Goal: Task Accomplishment & Management: Complete application form

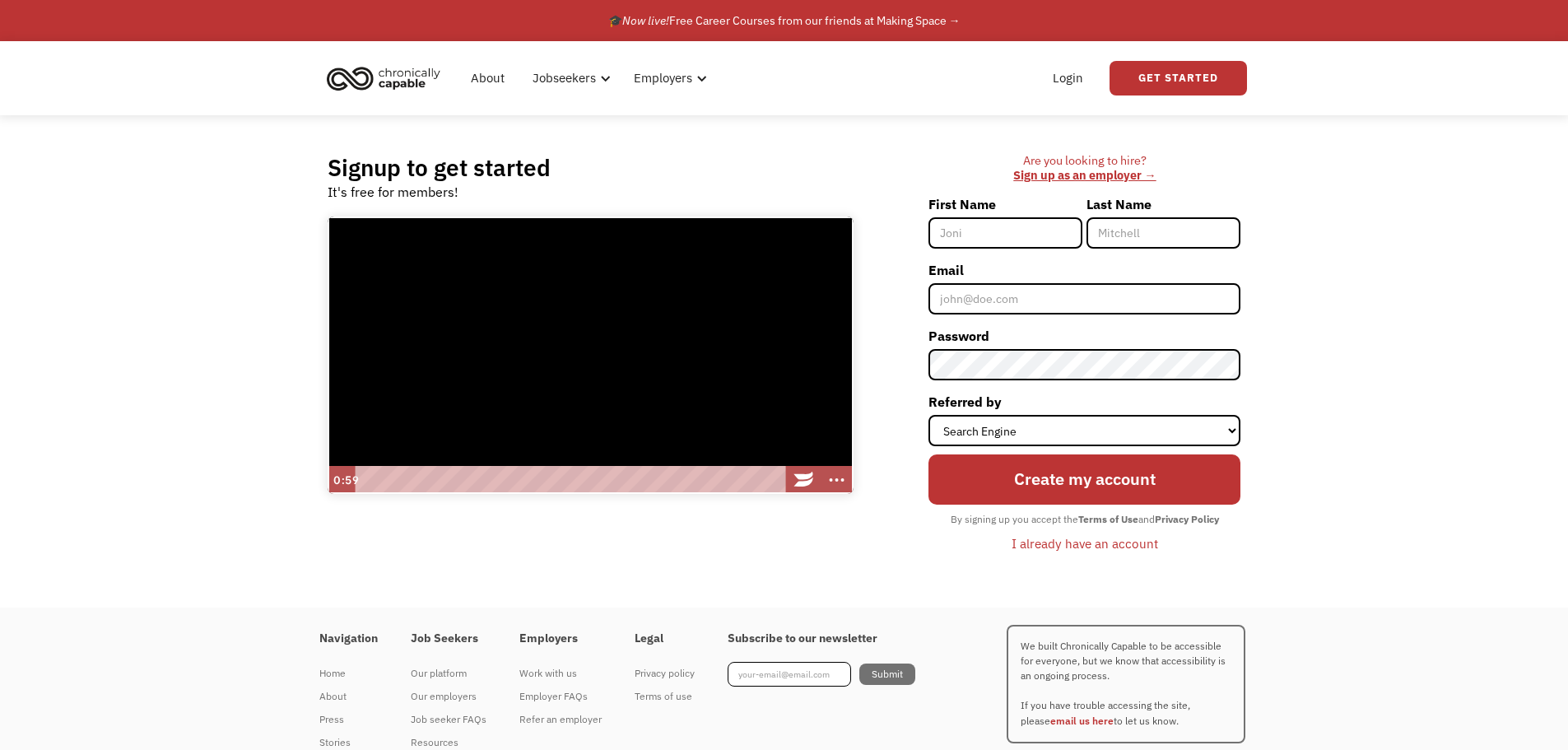
select select "Search Engine"
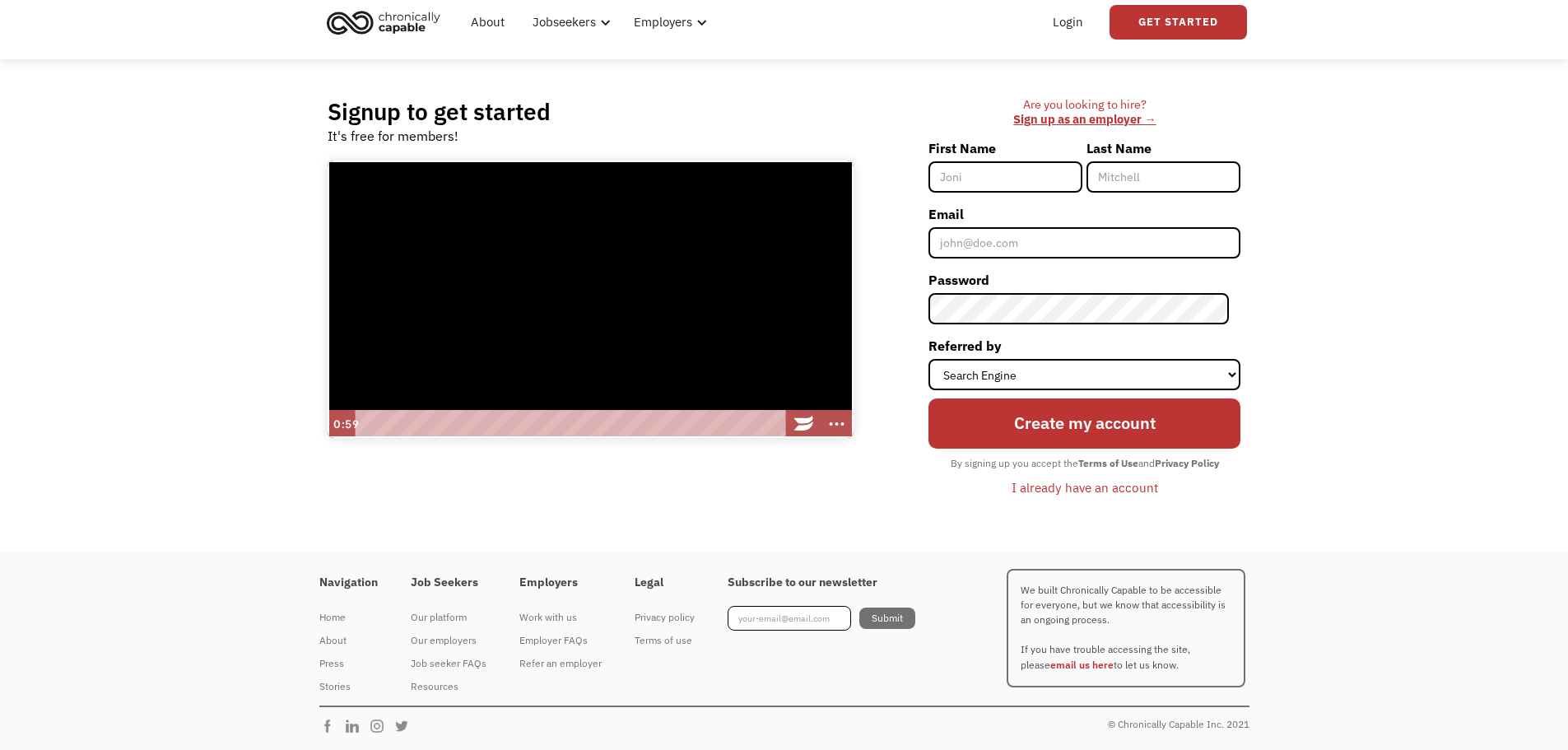
click at [1036, 168] on input "First Name" at bounding box center [1005, 177] width 154 height 31
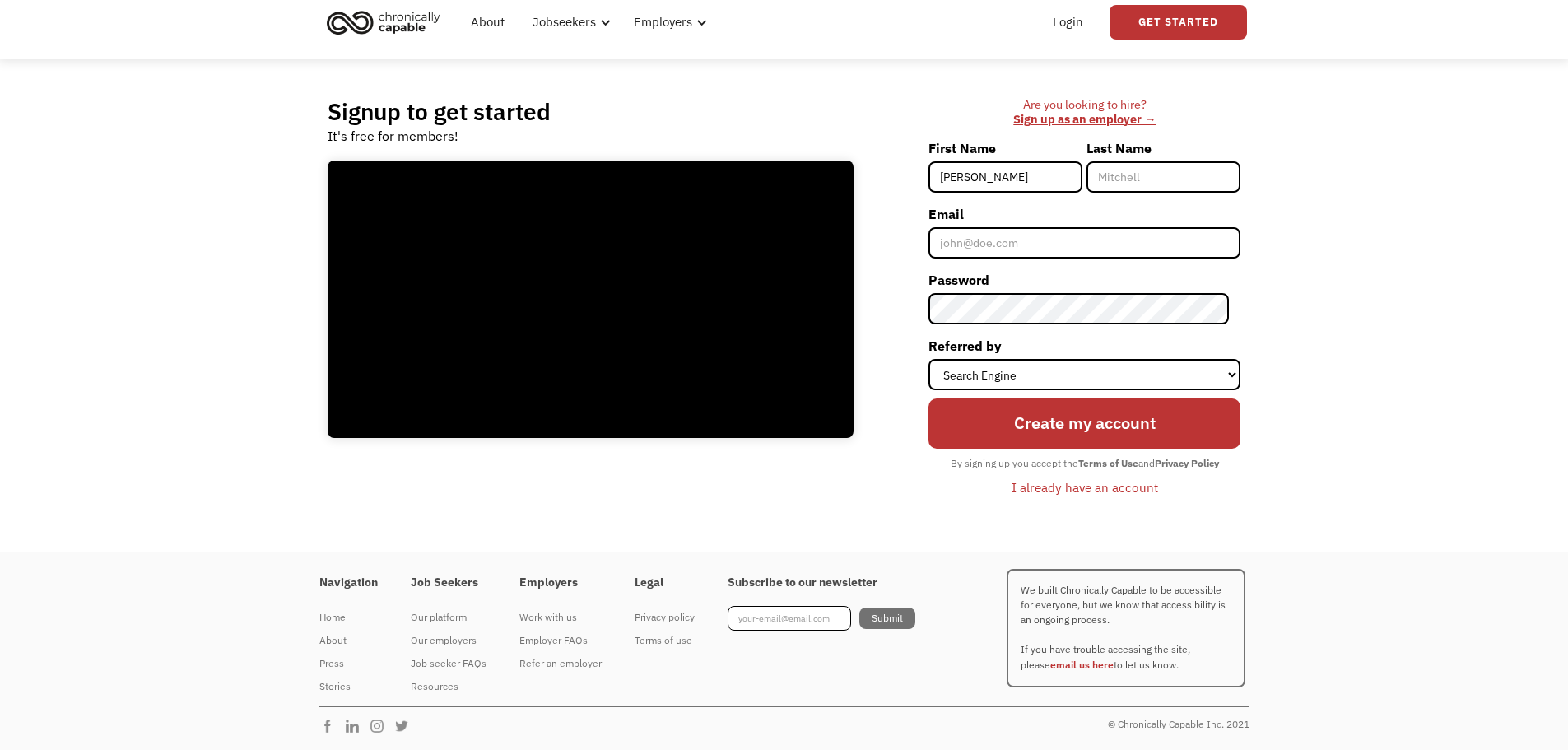
type input "[PERSON_NAME]"
type input "Bell"
click at [1045, 245] on input "Email" at bounding box center [1084, 242] width 312 height 31
type input "l.michellebell0129@gmail.com"
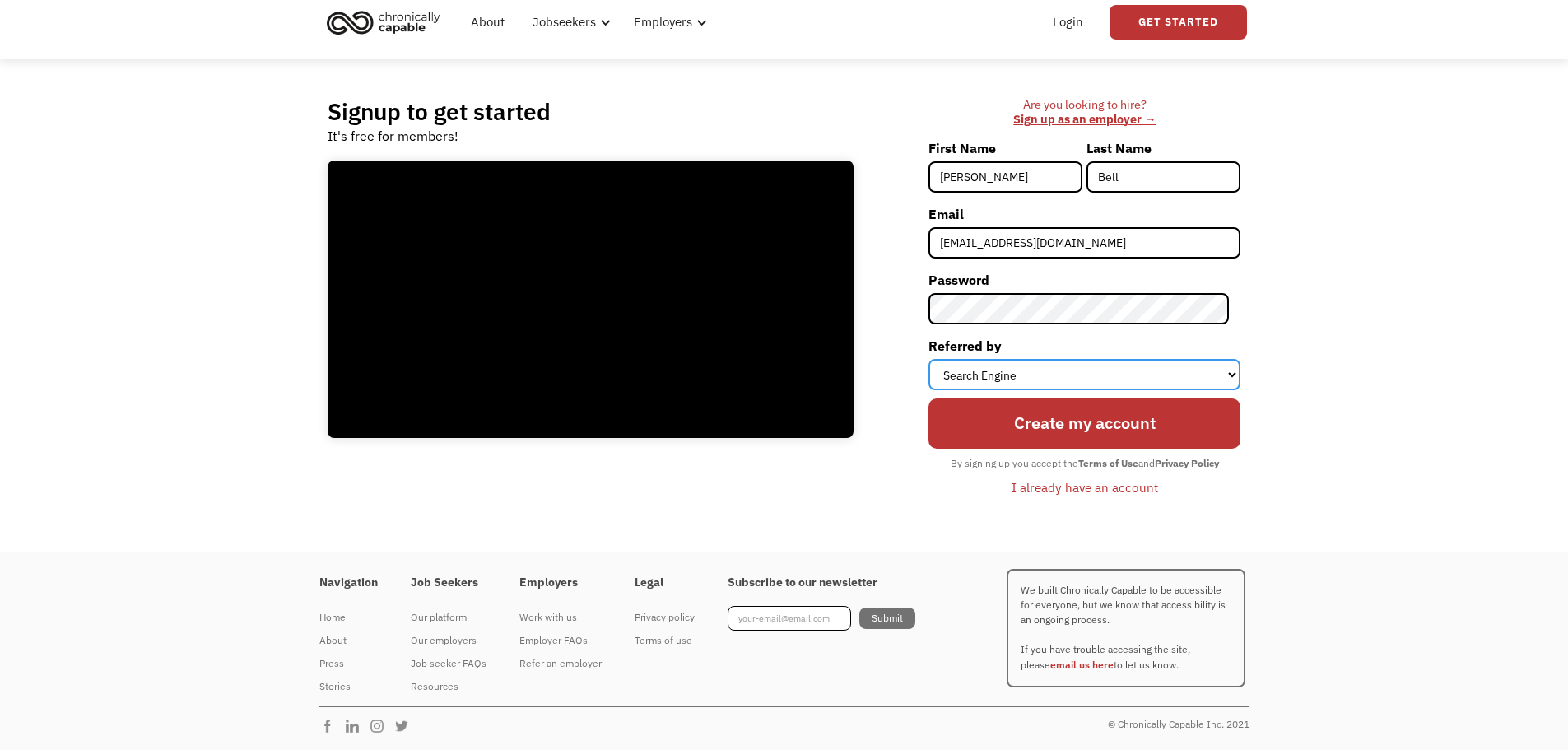
click at [1232, 377] on select "Select an option Instagram Facebook Twitter Search Engine News Article Word of …" at bounding box center [1084, 375] width 312 height 31
click at [940, 359] on select "Select an option Instagram Facebook Twitter Search Engine News Article Word of …" at bounding box center [1084, 375] width 312 height 31
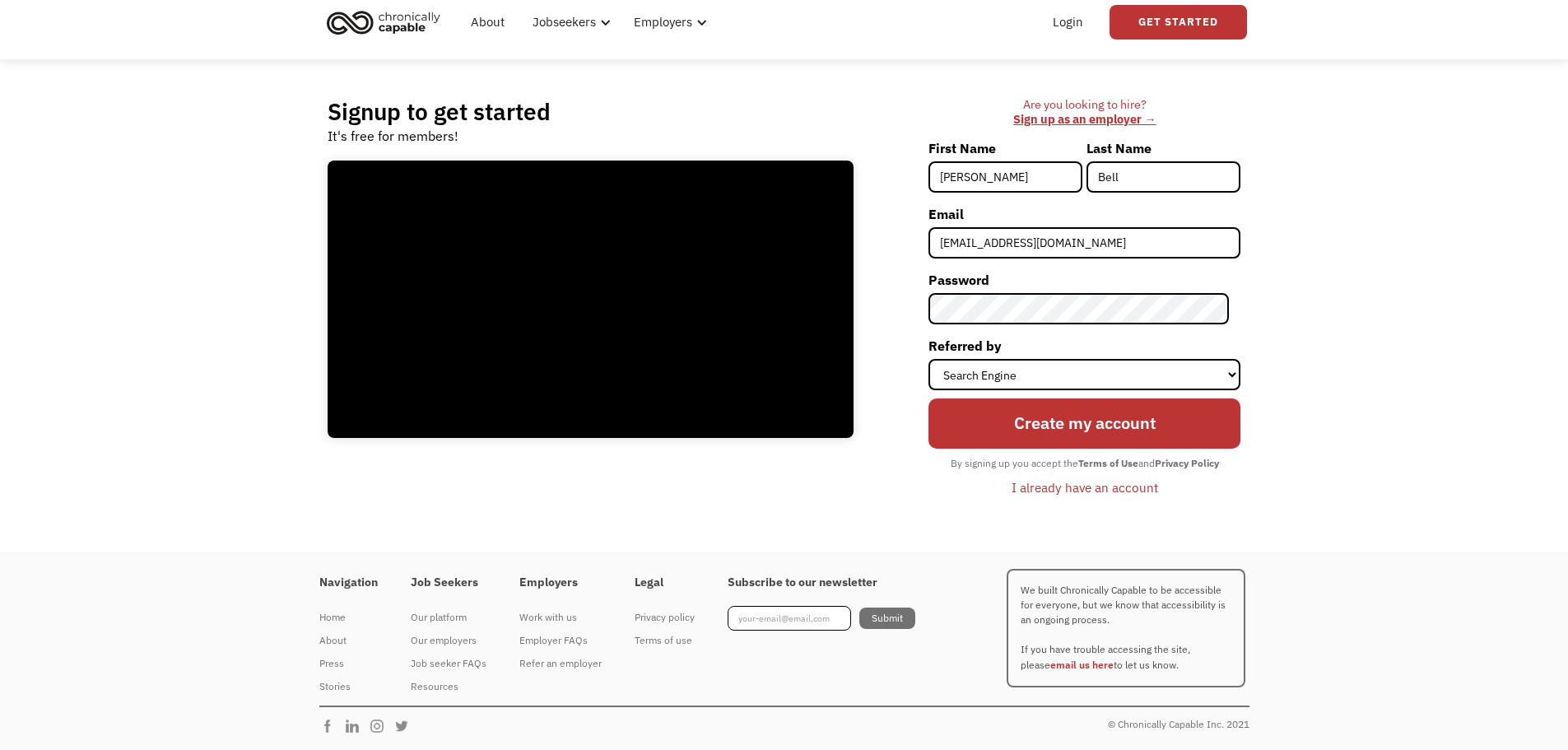
click at [1116, 431] on input "Create my account" at bounding box center [1084, 422] width 312 height 50
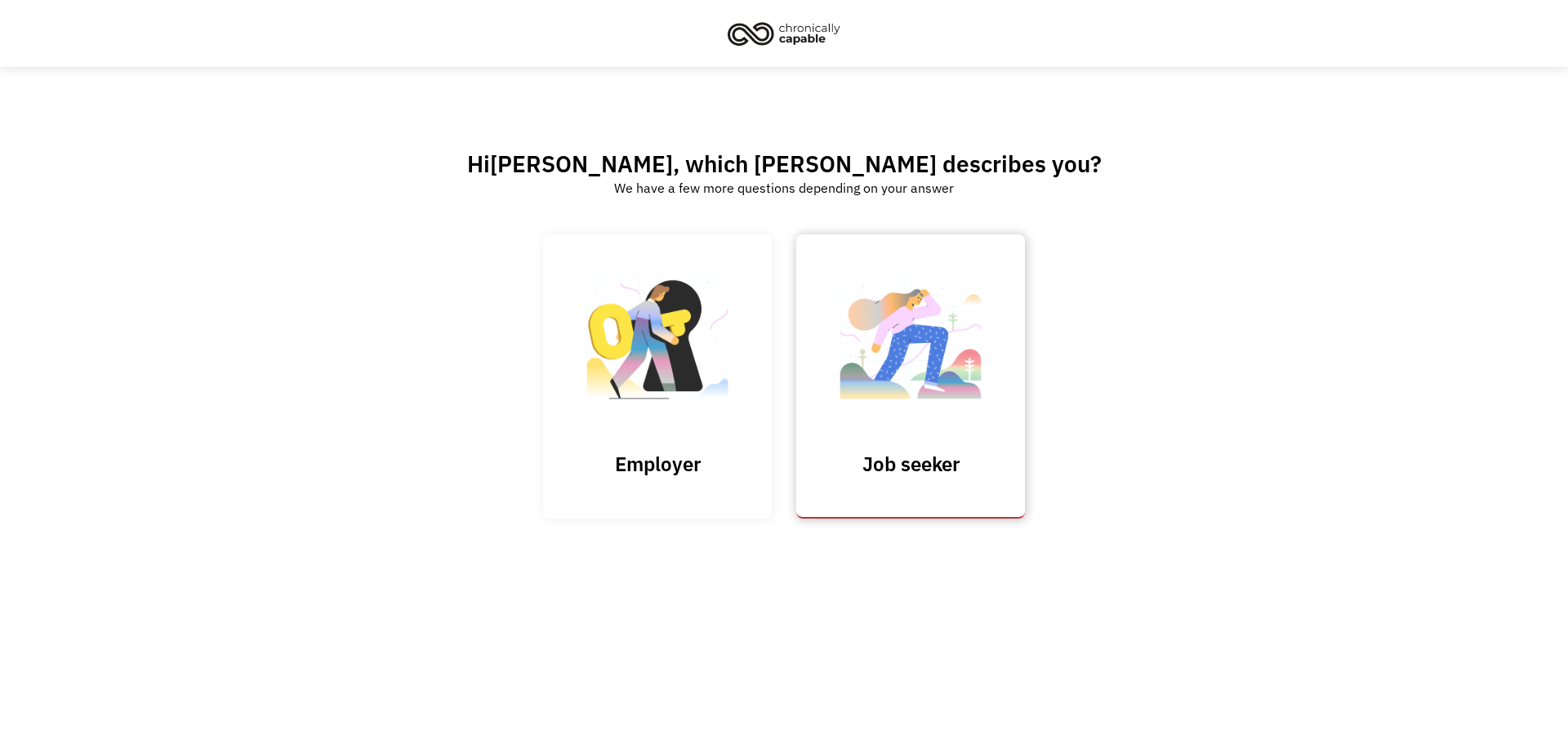
click at [947, 470] on h3 "Job seeker" at bounding box center [910, 464] width 163 height 24
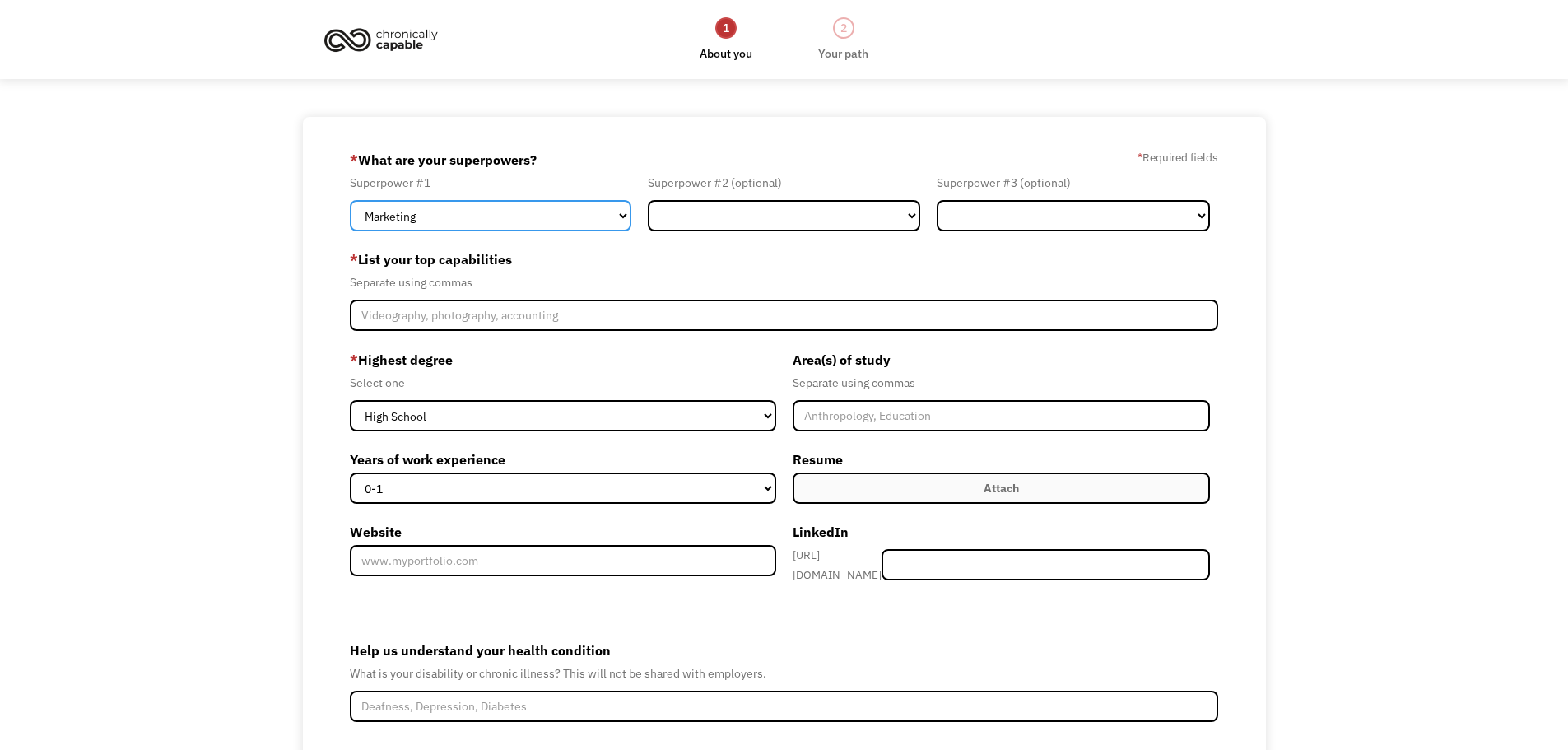
click at [620, 220] on select "Marketing Human Resources Finance Technology Operations Sales Industrial & Manu…" at bounding box center [490, 216] width 282 height 31
select select "Customer Service"
click at [349, 200] on select "Marketing Human Resources Finance Technology Operations Sales Industrial & Manu…" at bounding box center [490, 216] width 282 height 31
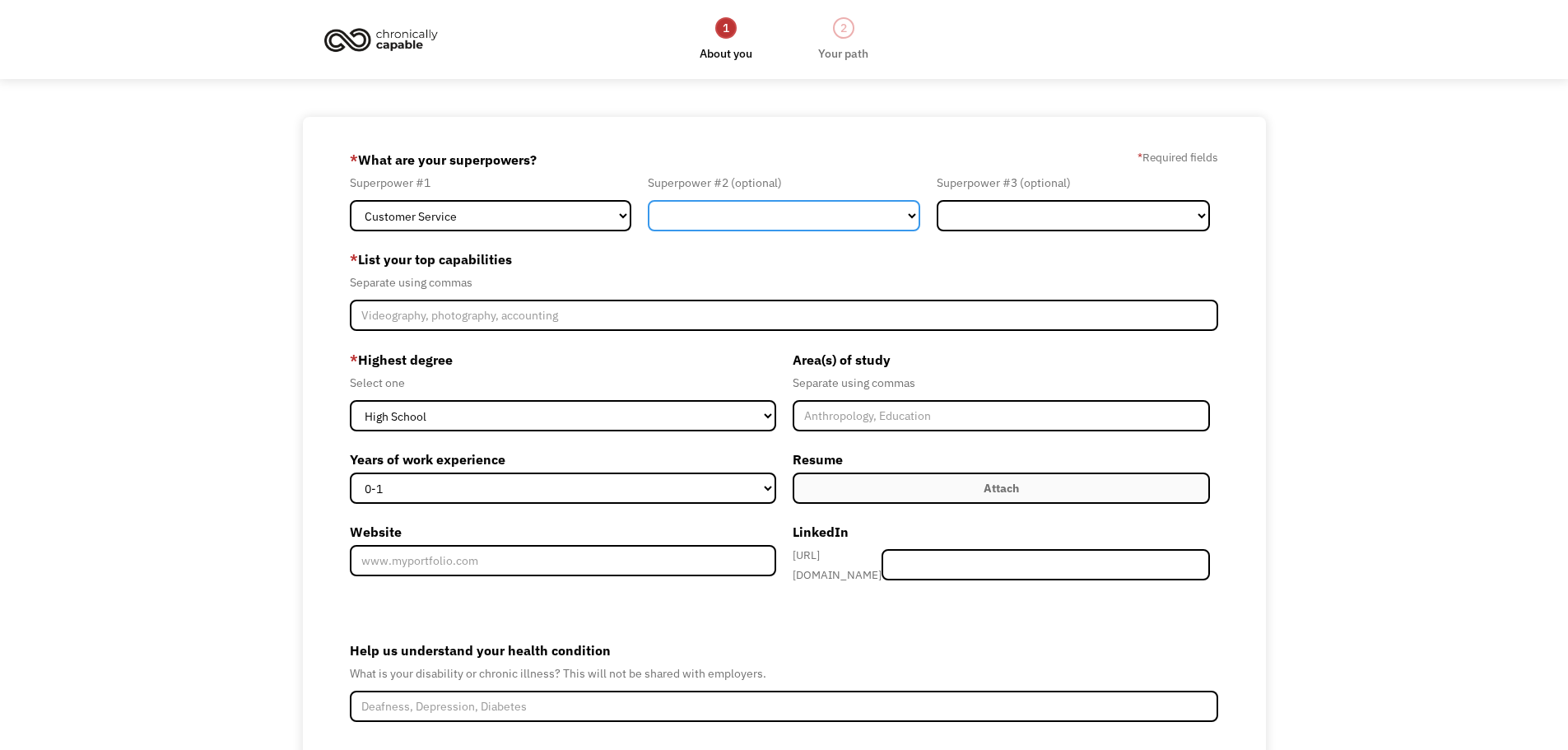
click at [914, 219] on select "Marketing Human Resources Finance Technology Operations Sales Industrial & Manu…" at bounding box center [784, 216] width 273 height 31
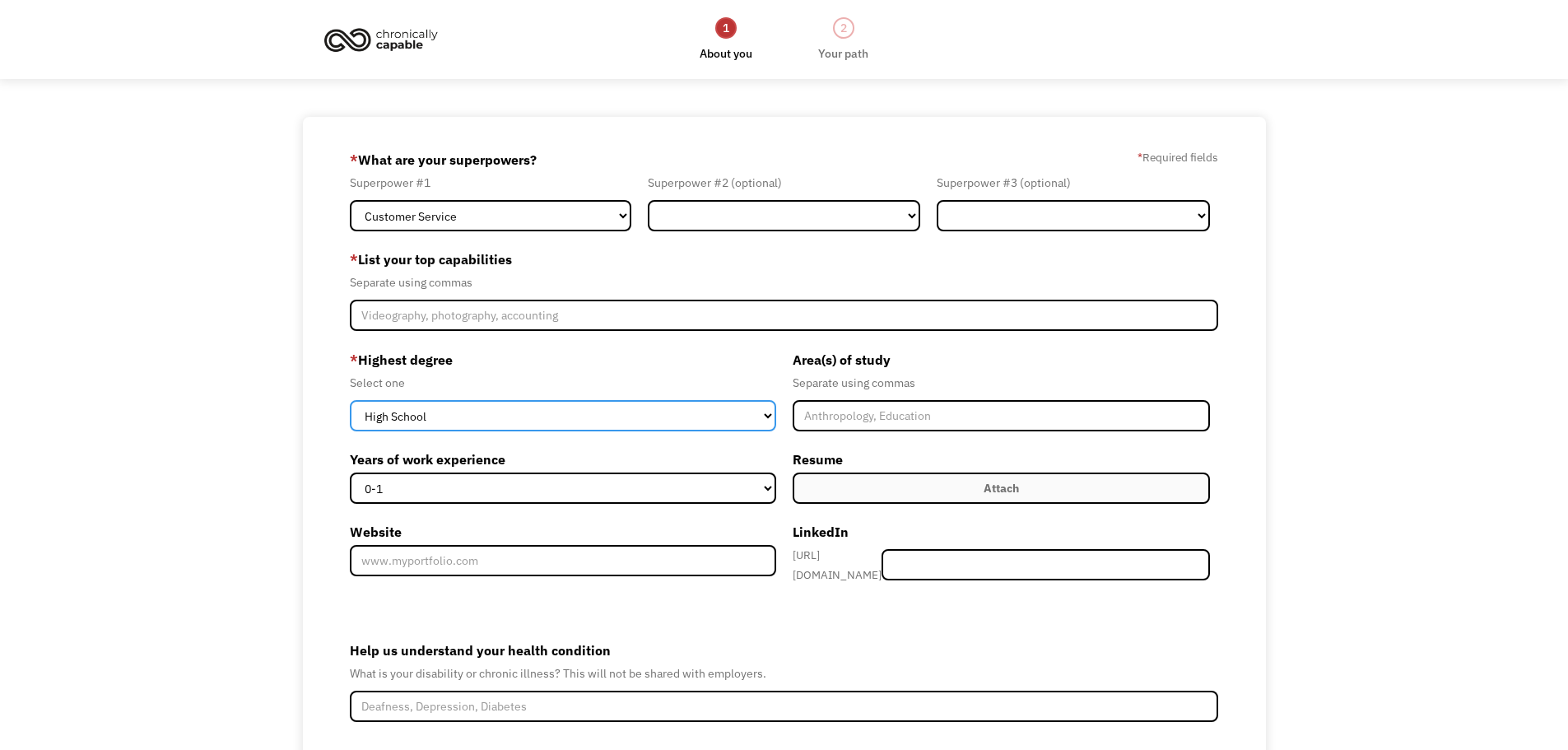
click at [590, 422] on select "High School Associates Bachelors Master's PhD" at bounding box center [562, 415] width 426 height 31
select select "associates"
click at [349, 400] on select "High School Associates Bachelors Master's PhD" at bounding box center [562, 415] width 426 height 31
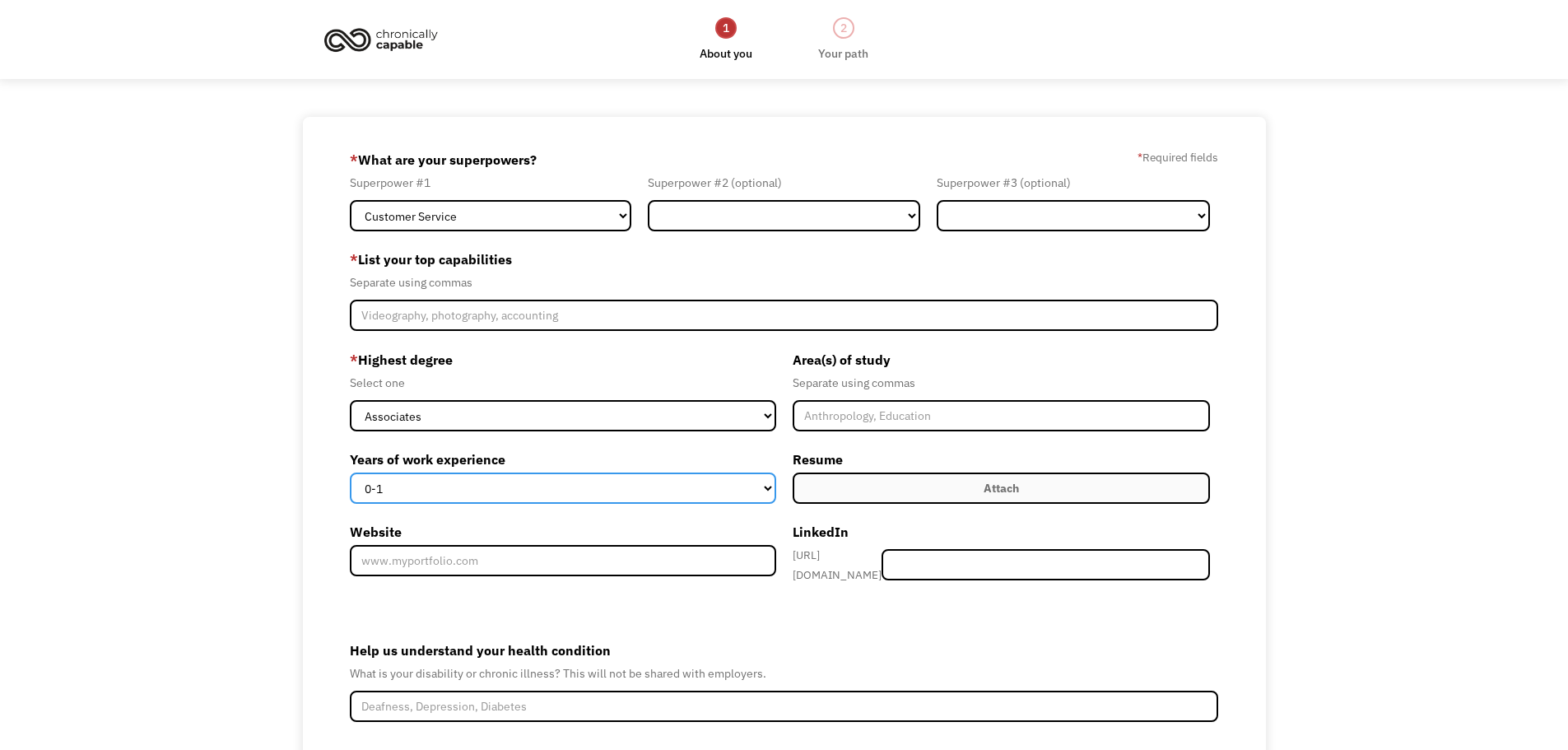
click at [770, 487] on select "0-1 2-4 5-10 11-15 15+" at bounding box center [562, 488] width 426 height 31
select select "15+"
click at [349, 473] on select "0-1 2-4 5-10 11-15 15+" at bounding box center [562, 488] width 426 height 31
click at [999, 488] on div "Attach" at bounding box center [1001, 488] width 36 height 20
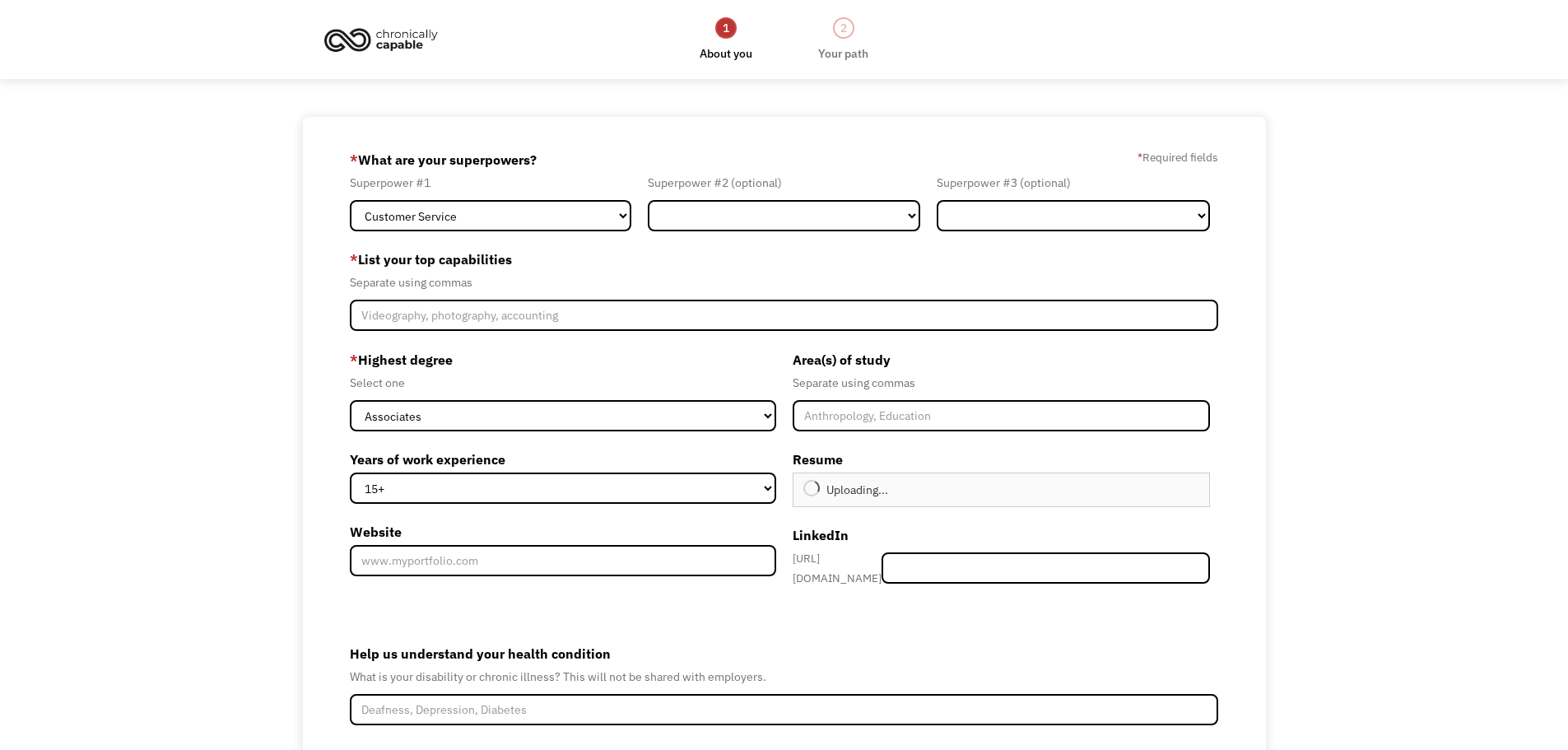
type input "Continue"
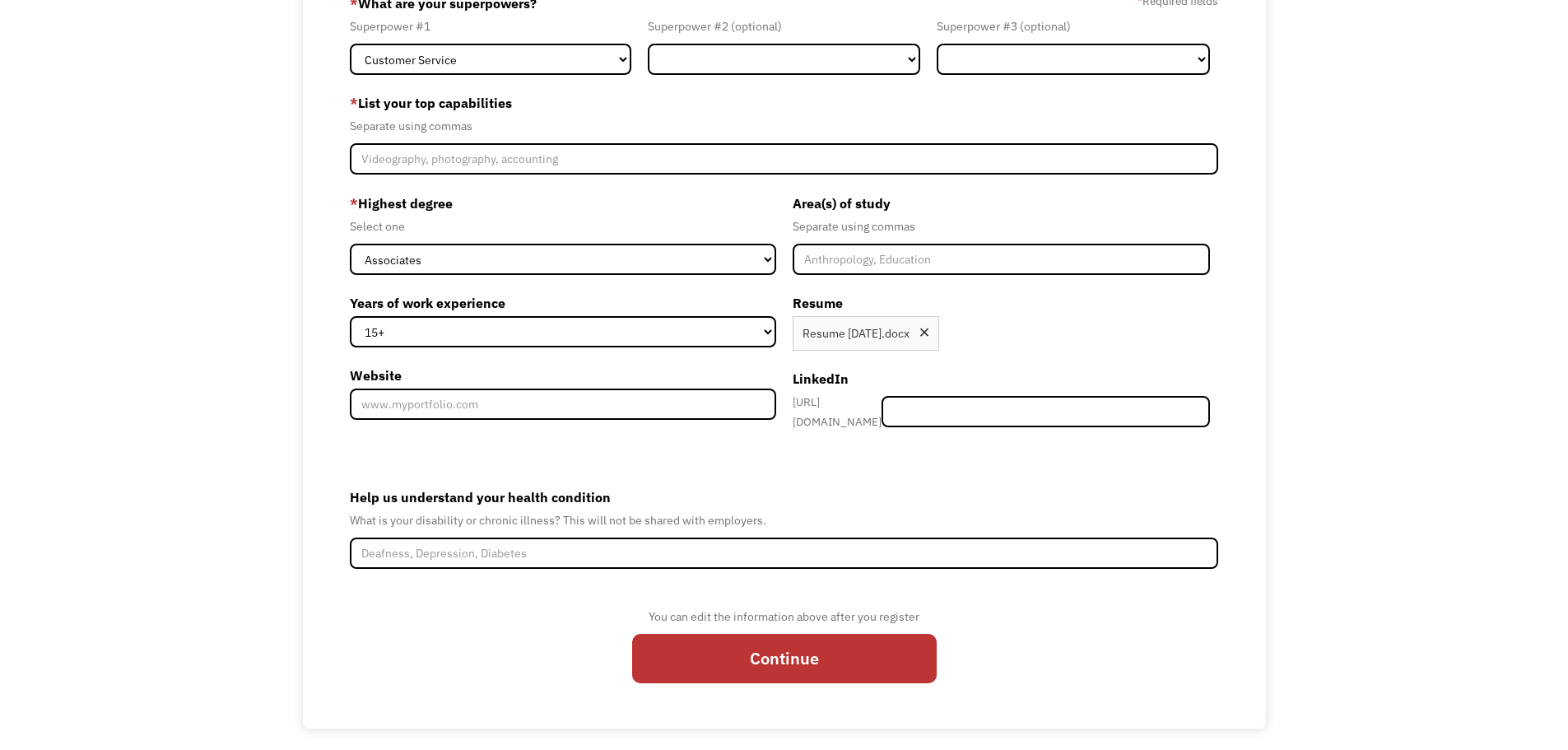
scroll to position [163, 0]
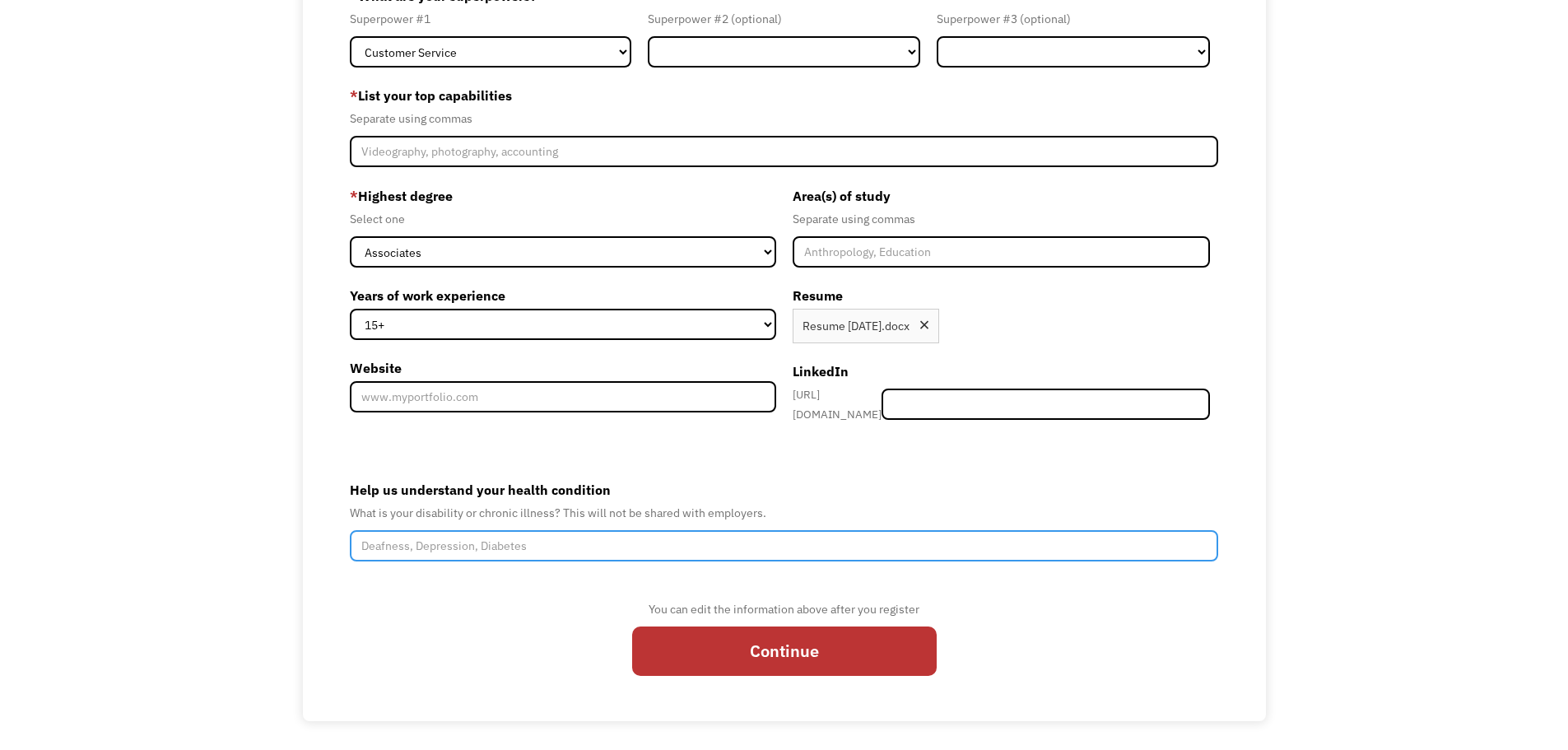
click at [505, 546] on input "Help us understand your health condition" at bounding box center [784, 546] width 869 height 31
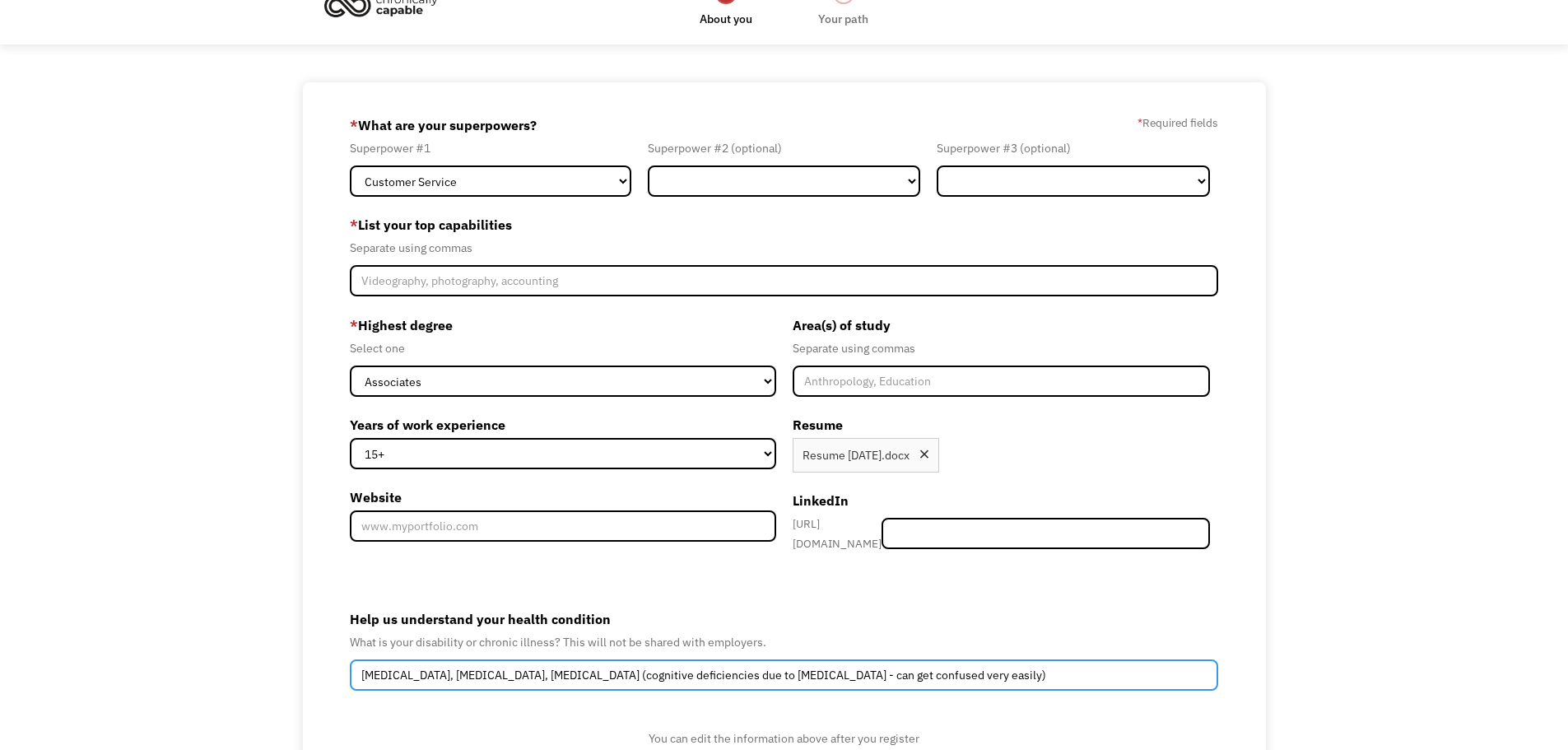
scroll to position [0, 0]
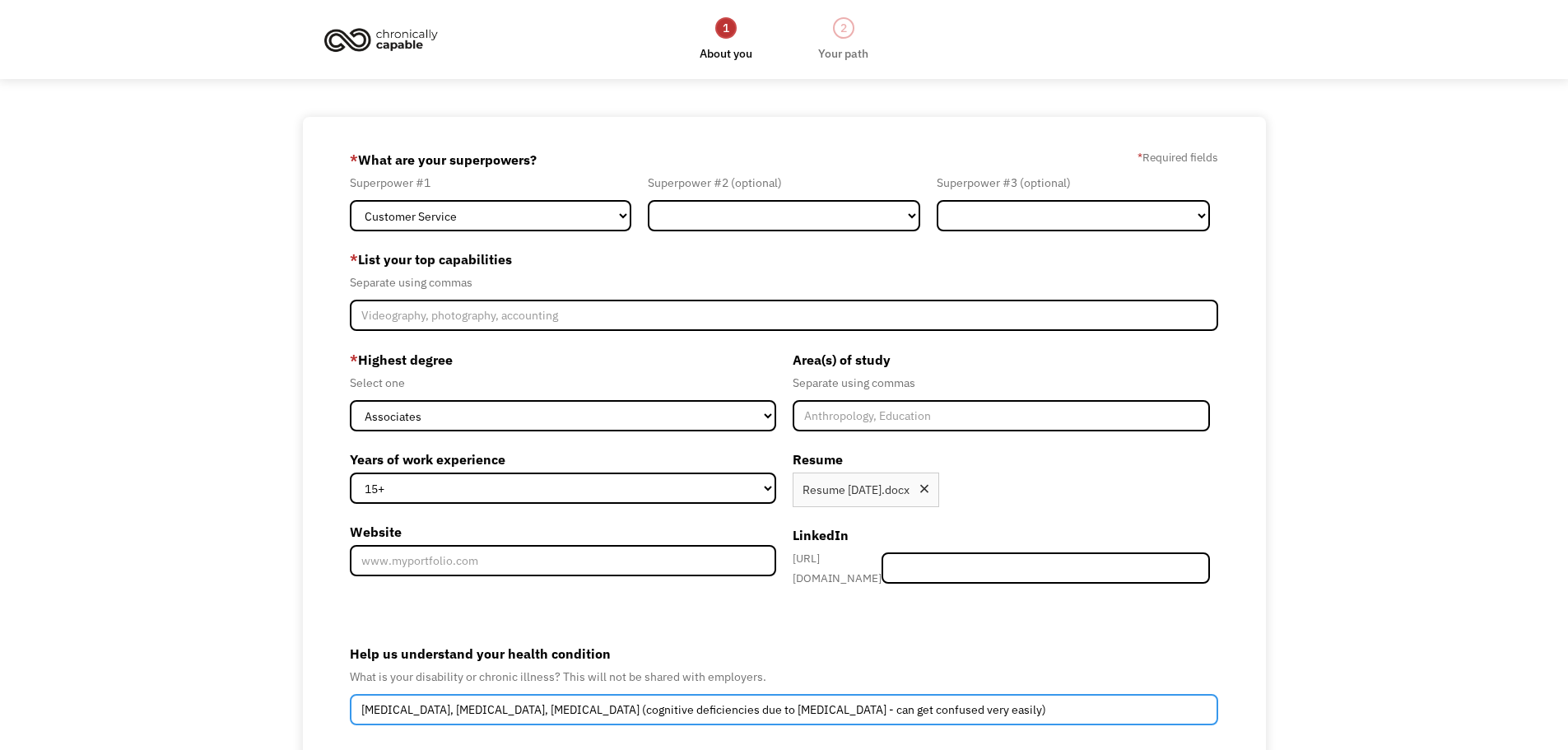
type input "Multiple Sclerosis, Celiac, Long-Covid (cognitive deficiencies due to Long-Covi…"
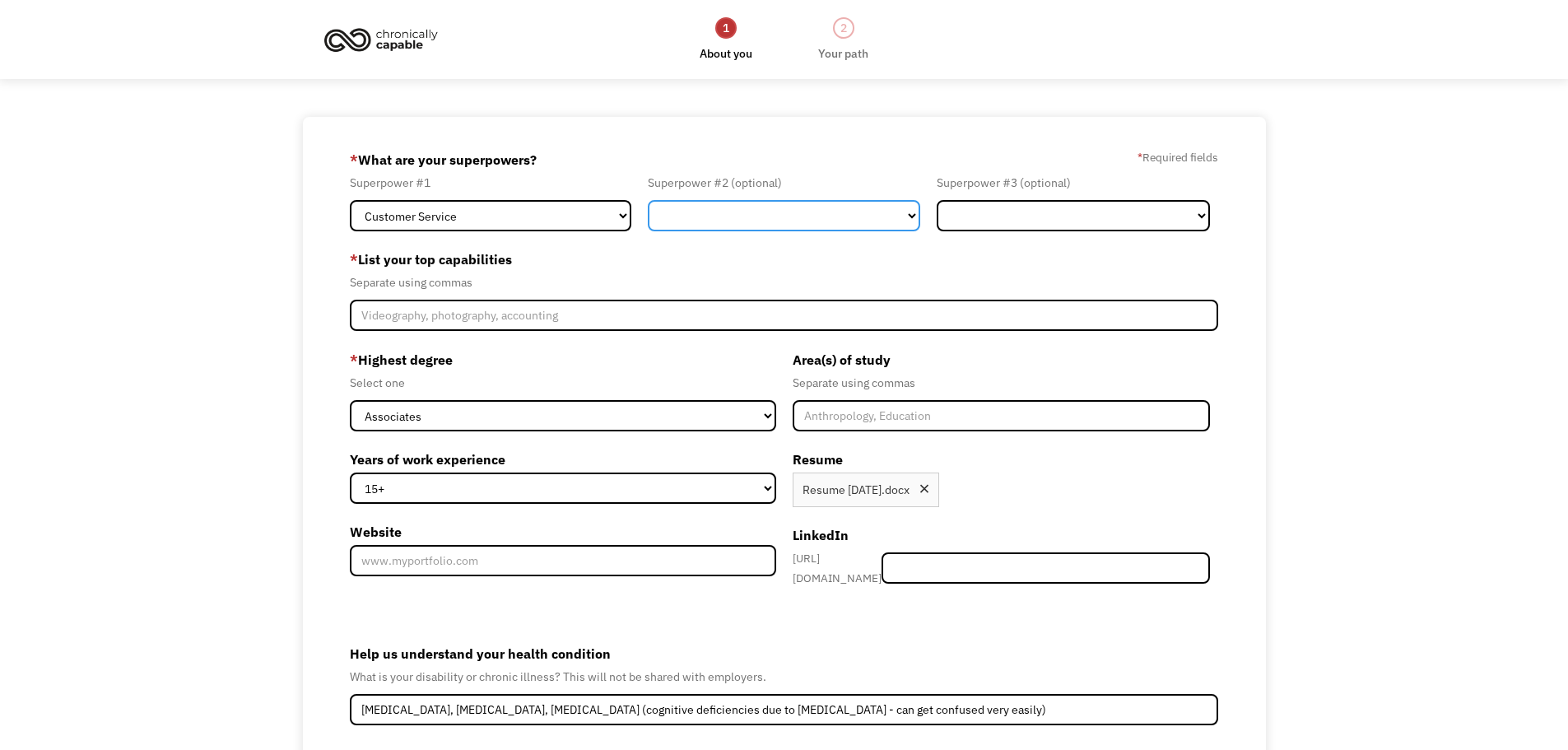
click at [907, 216] on select "Marketing Human Resources Finance Technology Operations Sales Industrial & Manu…" at bounding box center [784, 216] width 273 height 31
click at [984, 258] on label "* List your top capabilities" at bounding box center [784, 259] width 869 height 26
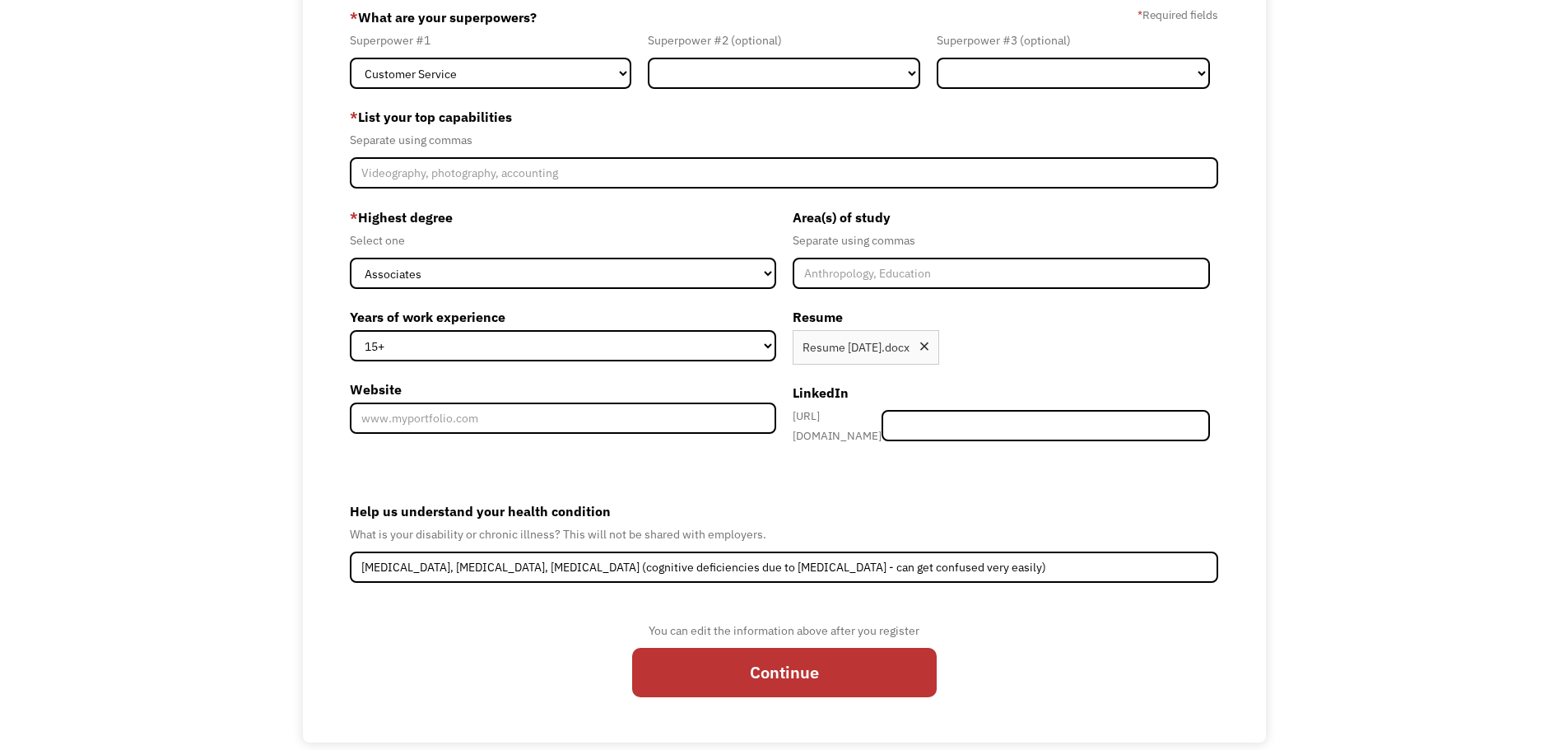
scroll to position [163, 0]
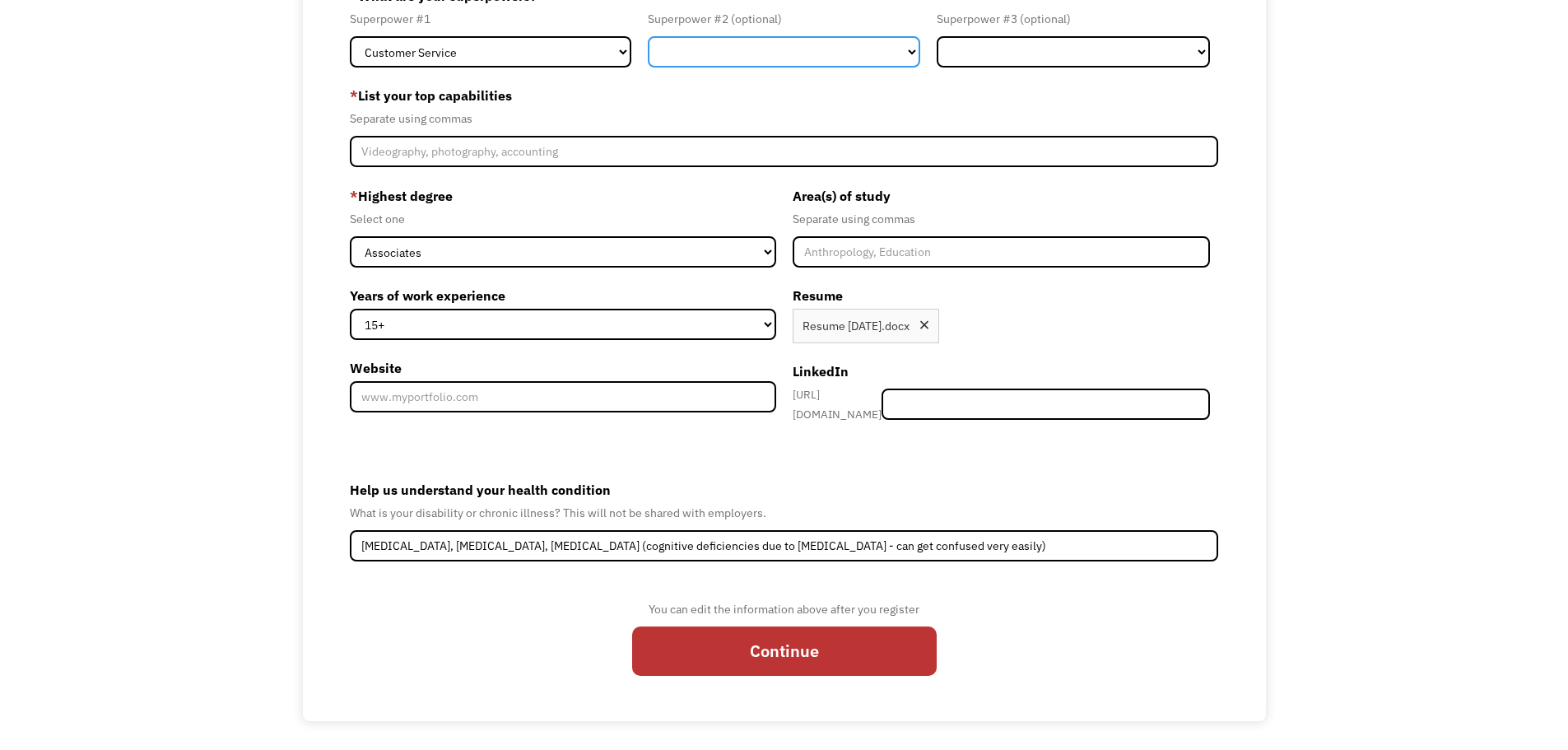
click at [910, 54] on select "Marketing Human Resources Finance Technology Operations Sales Industrial & Manu…" at bounding box center [784, 52] width 273 height 31
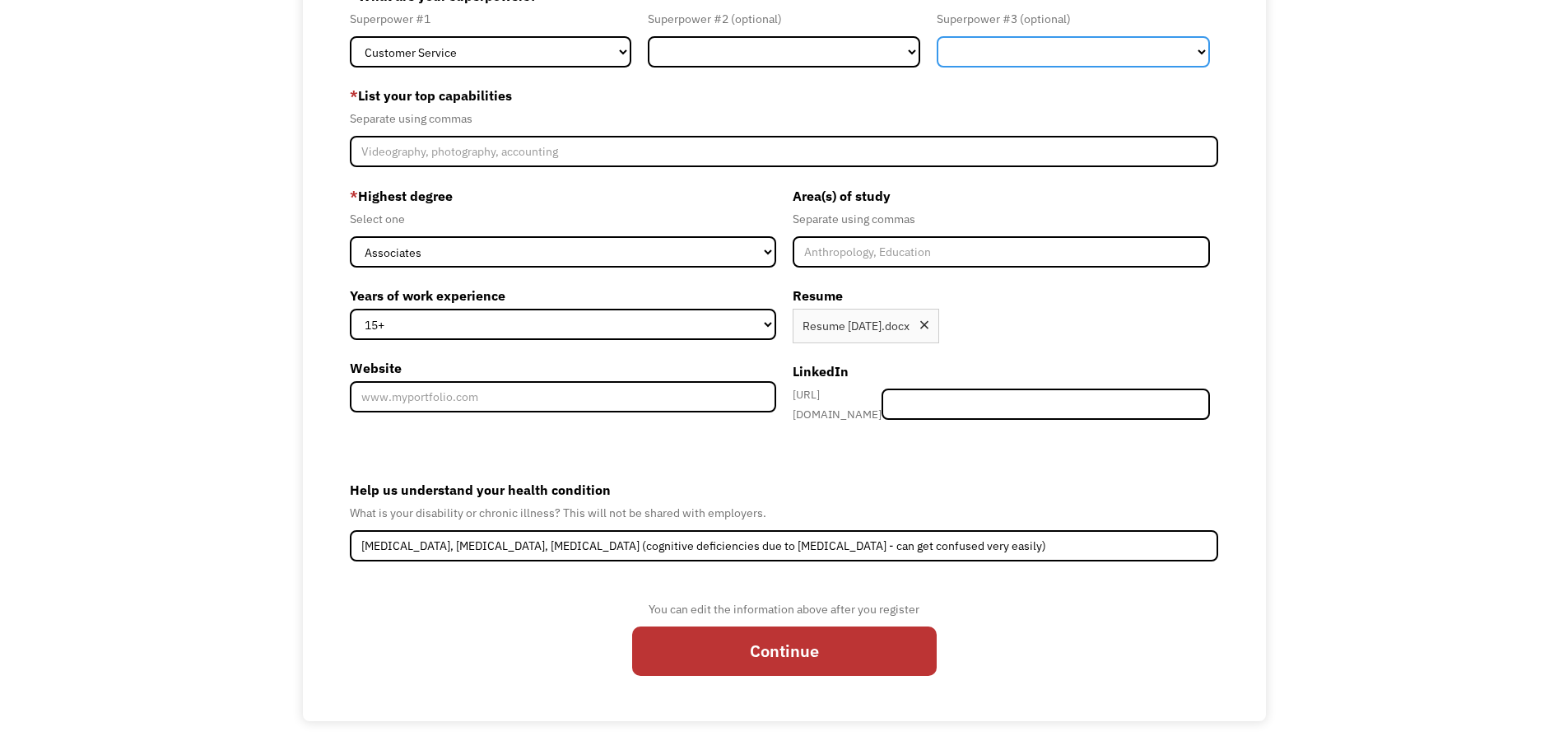
click at [1188, 47] on select "Marketing Human Resources Finance Technology Operations Sales Industrial & Manu…" at bounding box center [1073, 52] width 273 height 31
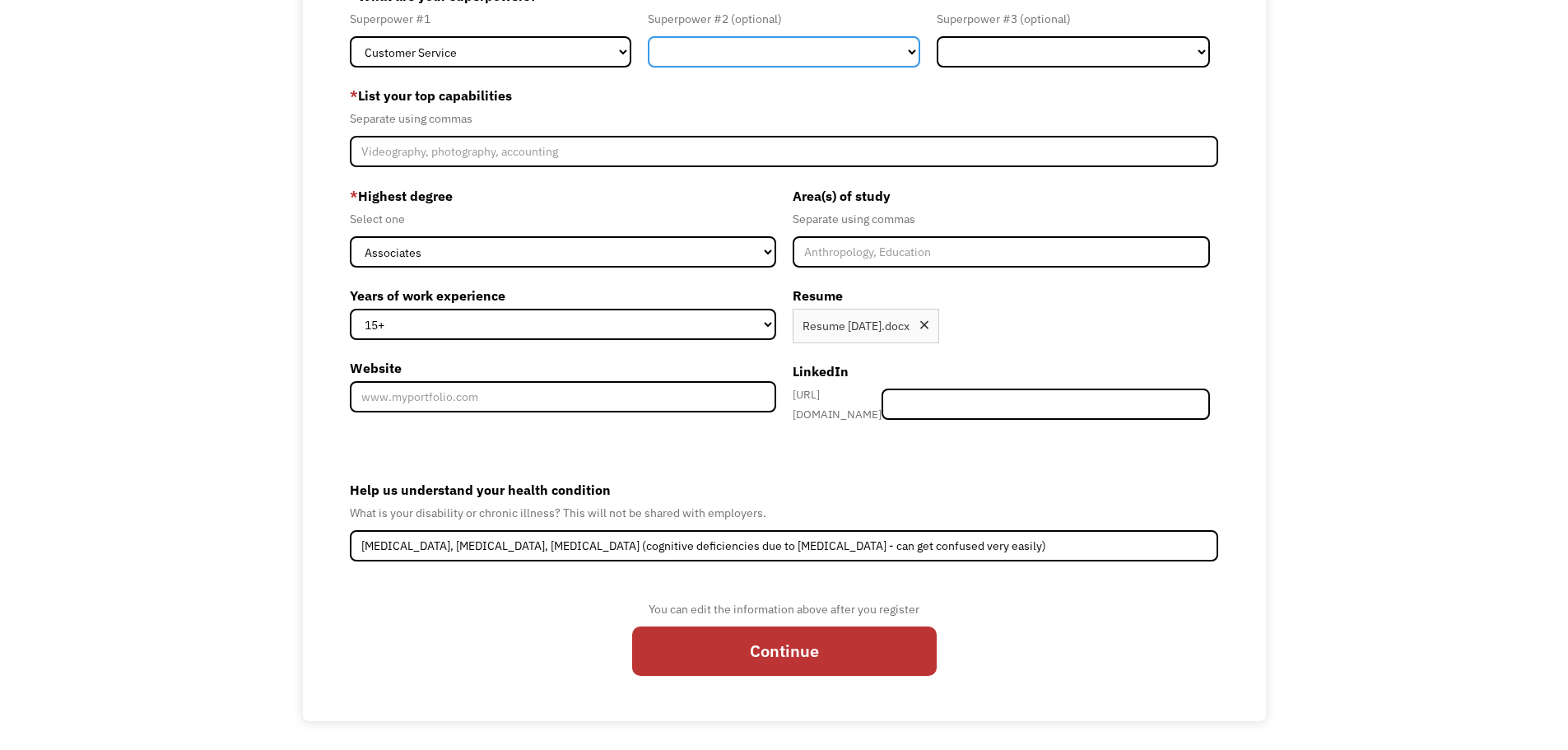
click at [907, 52] on select "Marketing Human Resources Finance Technology Operations Sales Industrial & Manu…" at bounding box center [784, 52] width 273 height 31
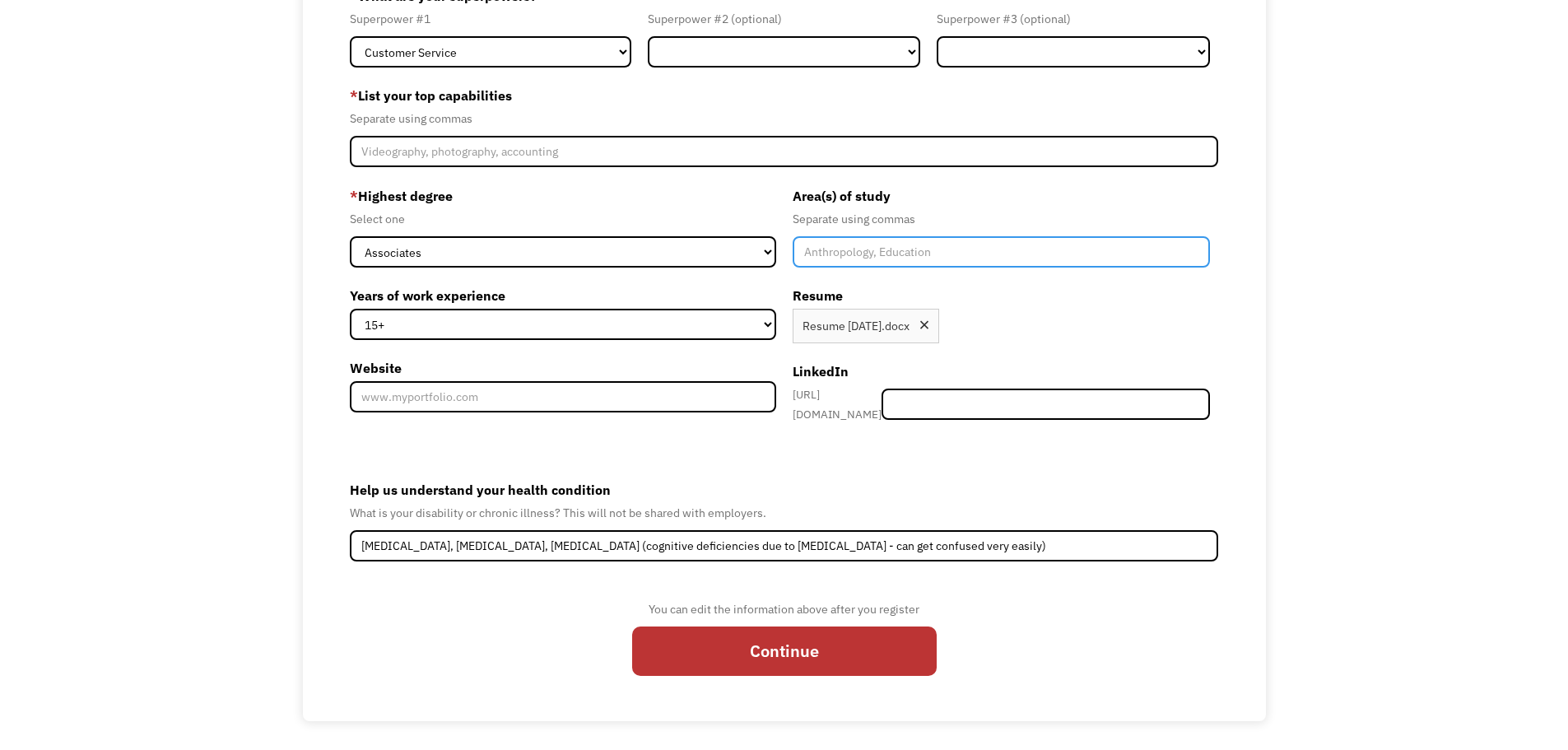
click at [908, 249] on input "Member-Create-Step1" at bounding box center [1001, 252] width 418 height 31
type input "Business"
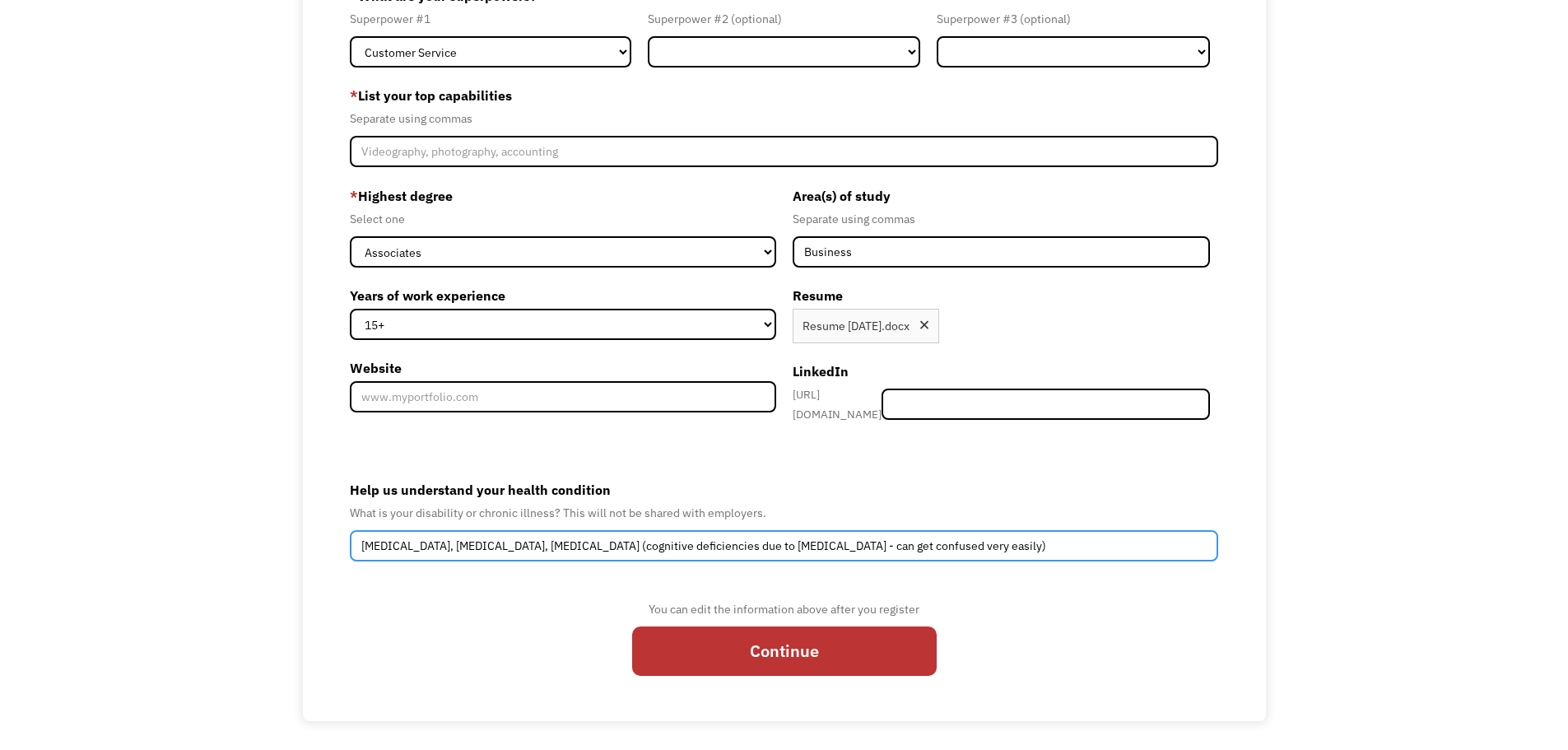
click at [920, 536] on input "Multiple Sclerosis, Celiac, Long-Covid (cognitive deficiencies due to Long-Covi…" at bounding box center [784, 546] width 869 height 31
click at [927, 533] on input "Multiple Sclerosis, Celiac, Long-Covid (cognitive deficiencies due to Long-Covi…" at bounding box center [784, 546] width 869 height 31
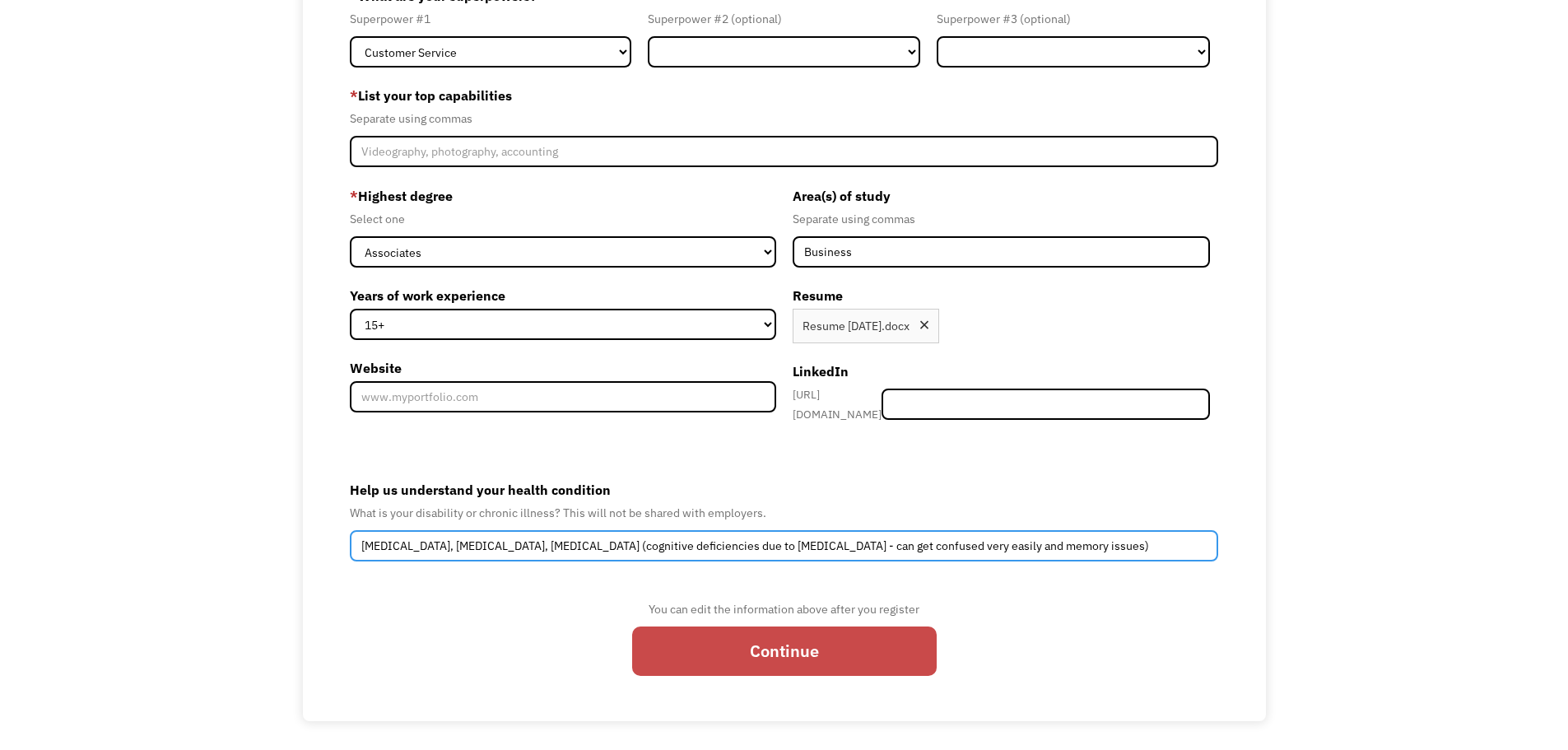
type input "Multiple Sclerosis, Celiac, Long-Covid (cognitive deficiencies due to Long-Covi…"
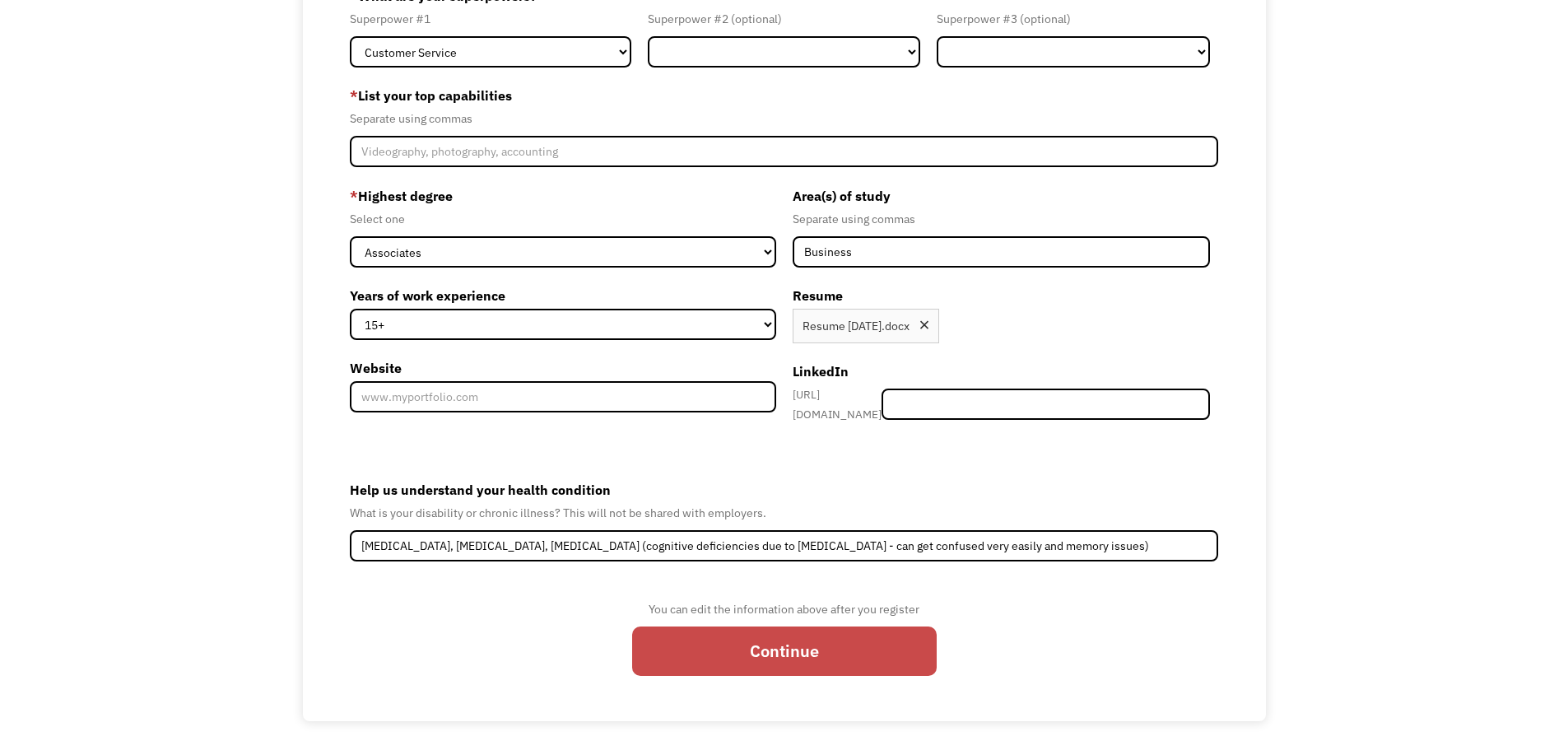
click at [781, 645] on input "Continue" at bounding box center [784, 651] width 304 height 50
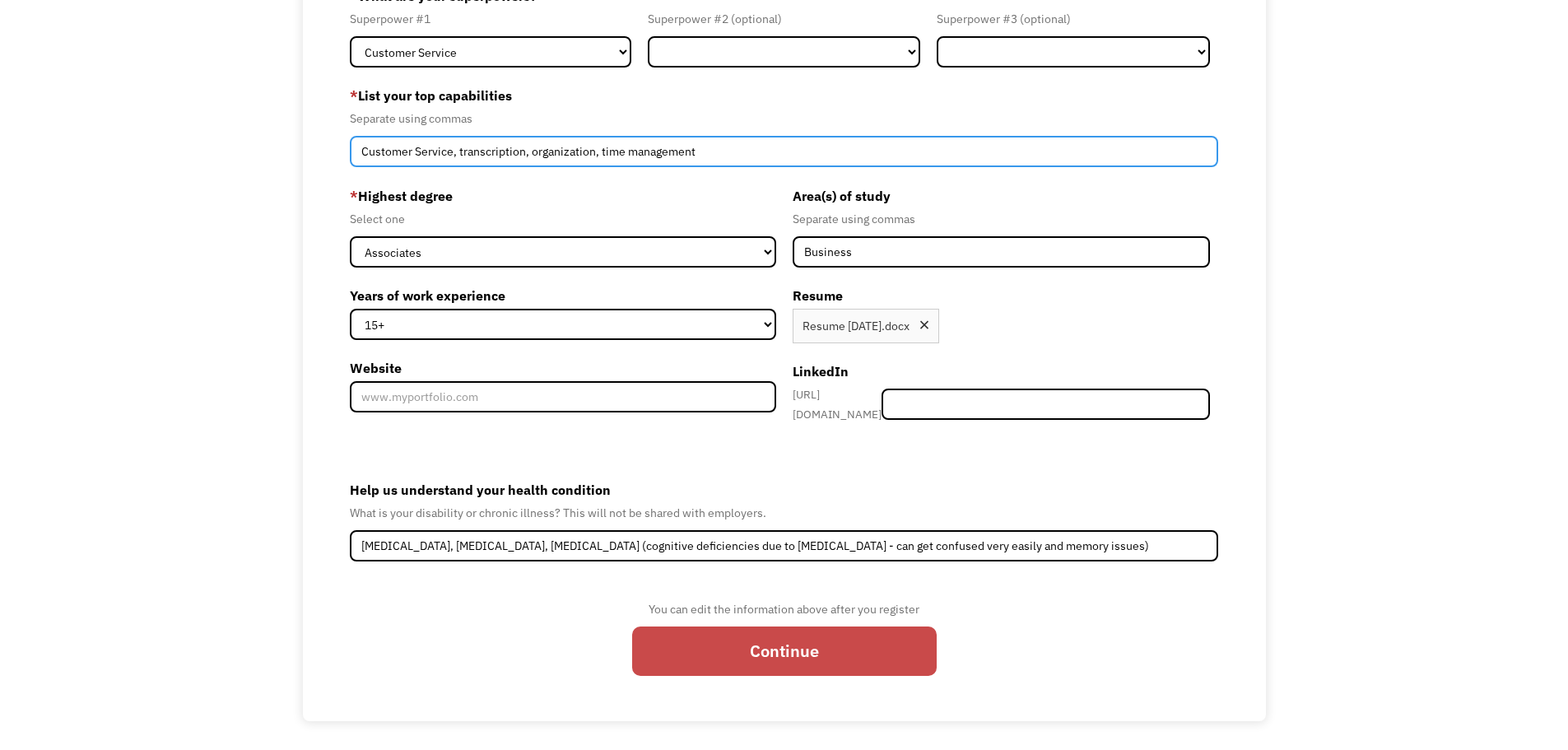
type input "Customer Service, transcription, organization, time management"
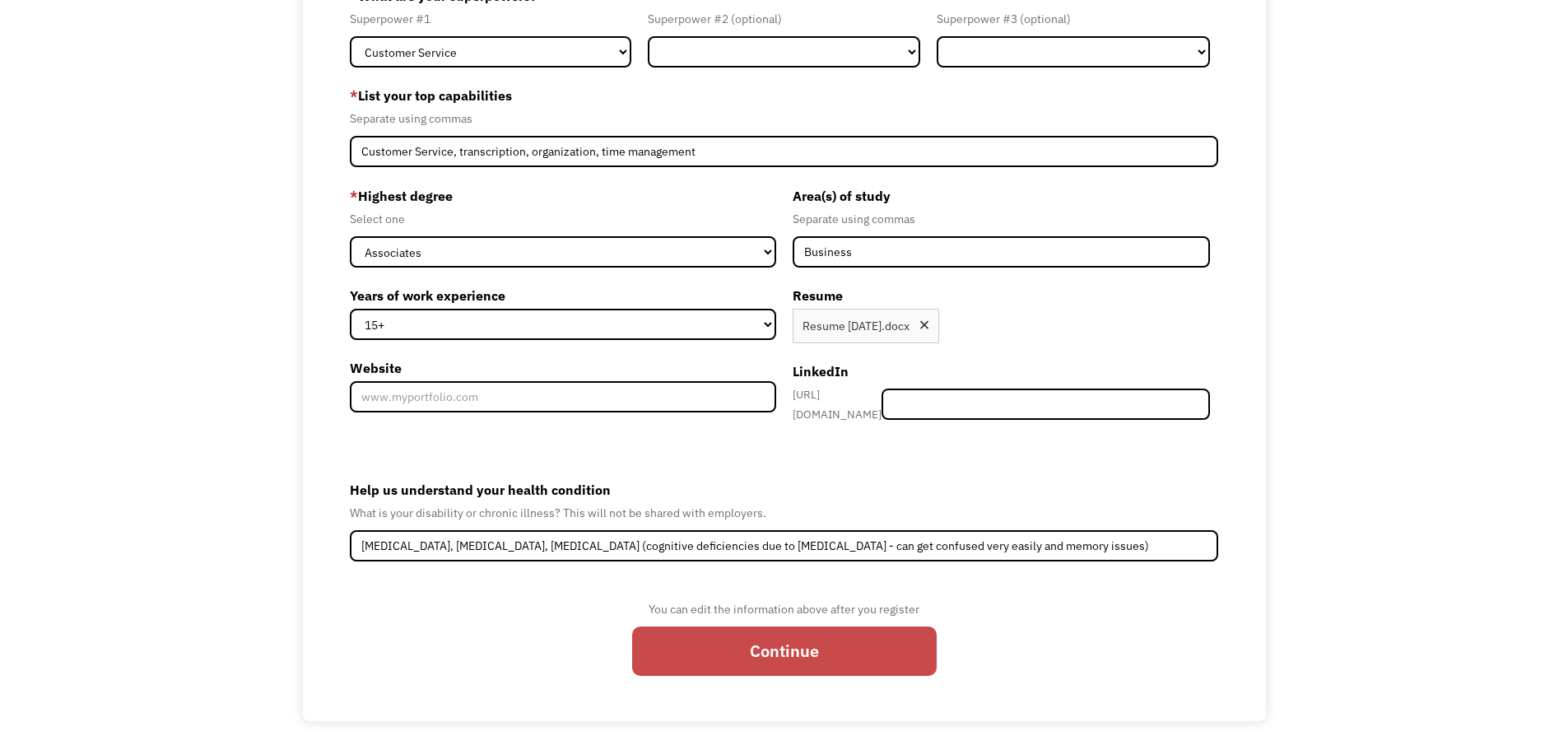
click at [817, 652] on input "Continue" at bounding box center [784, 651] width 304 height 50
type input "Please wait..."
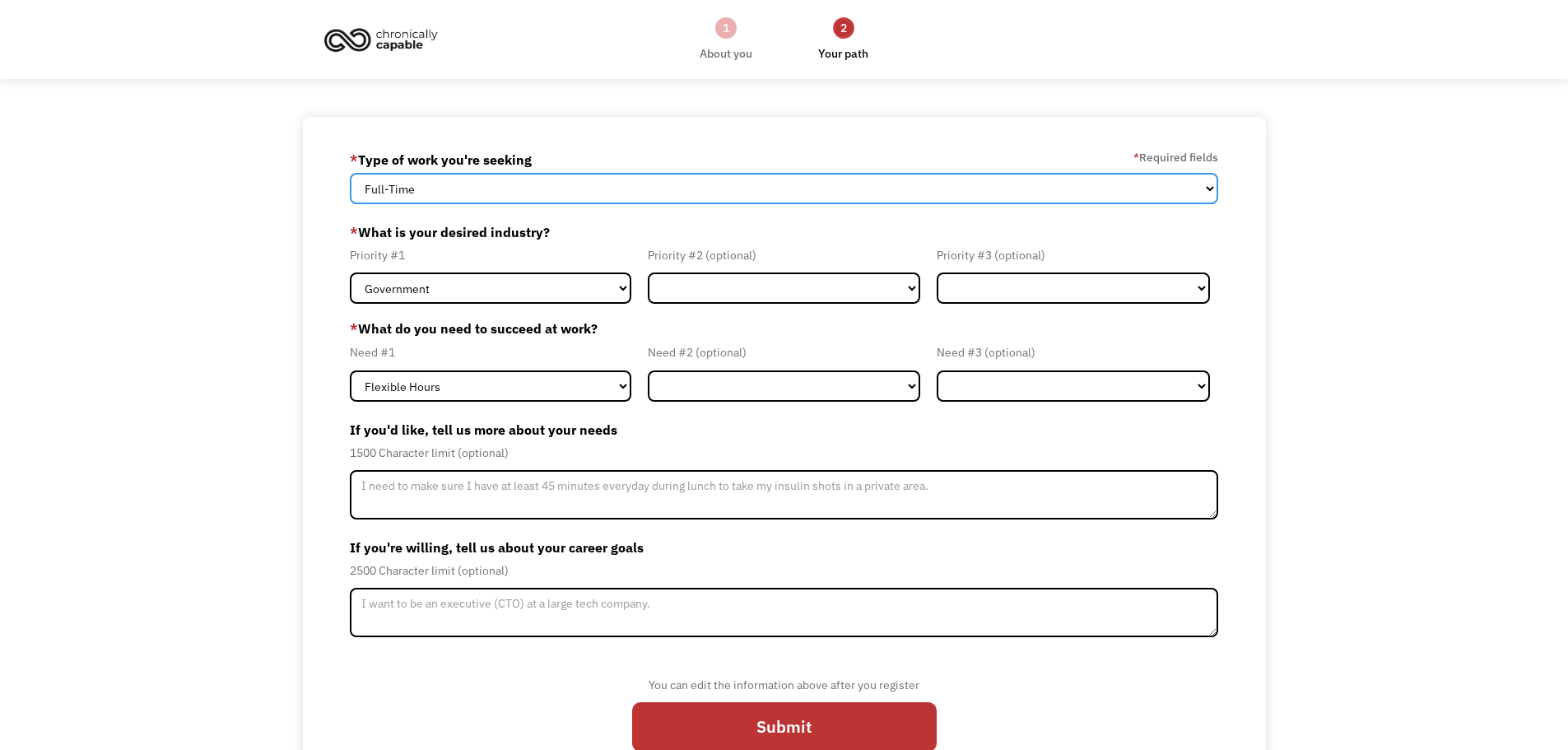
click at [1216, 189] on select "Full-Time Part-Time Both Full-Time and Part-Time" at bounding box center [784, 189] width 869 height 31
select select "Both Full-Time and Part-Time"
click at [349, 173] on select "Full-Time Part-Time Both Full-Time and Part-Time" at bounding box center [784, 189] width 869 height 31
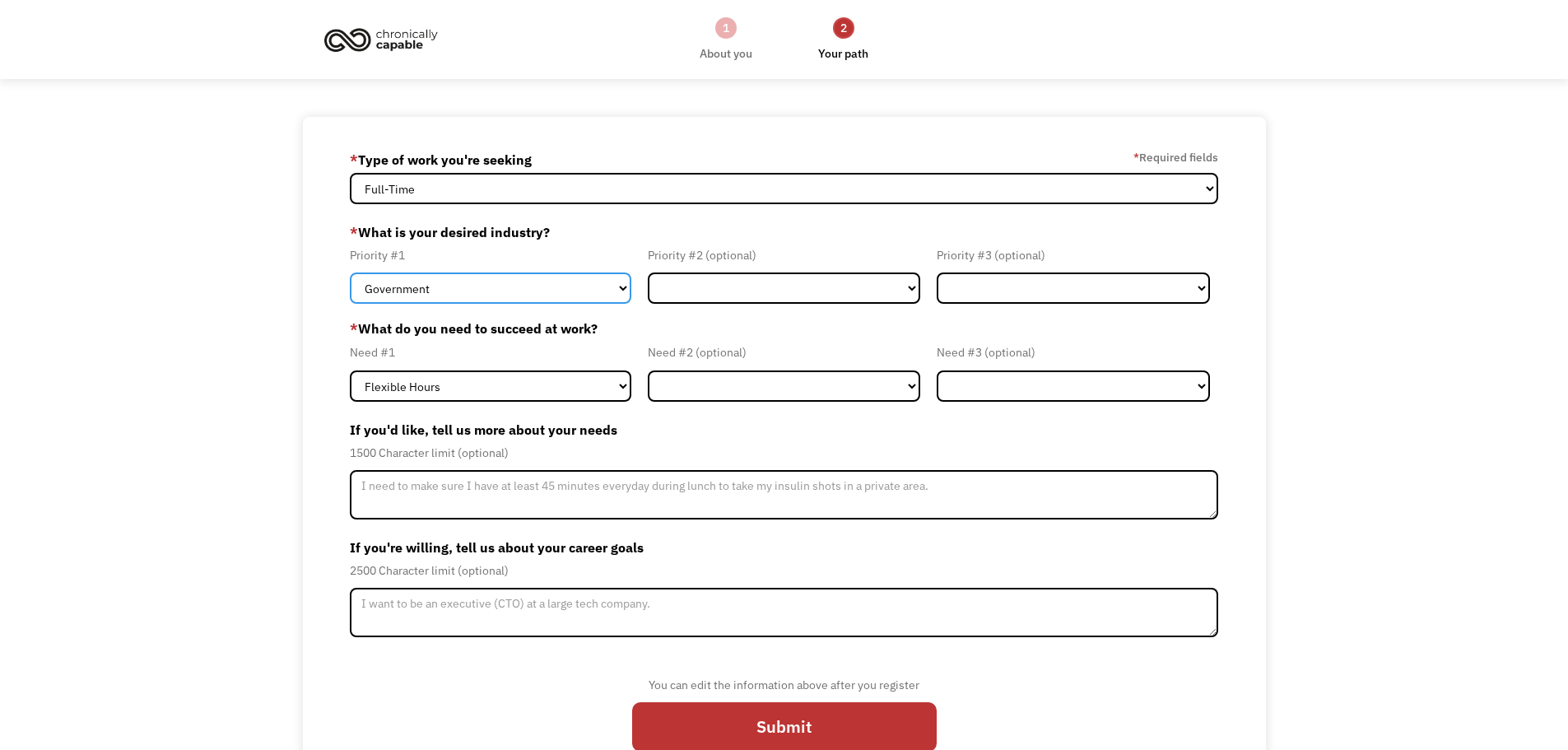
click at [626, 290] on select "Government Finance & Insurance Health & Social Care Tech & Engineering Creative…" at bounding box center [490, 288] width 282 height 31
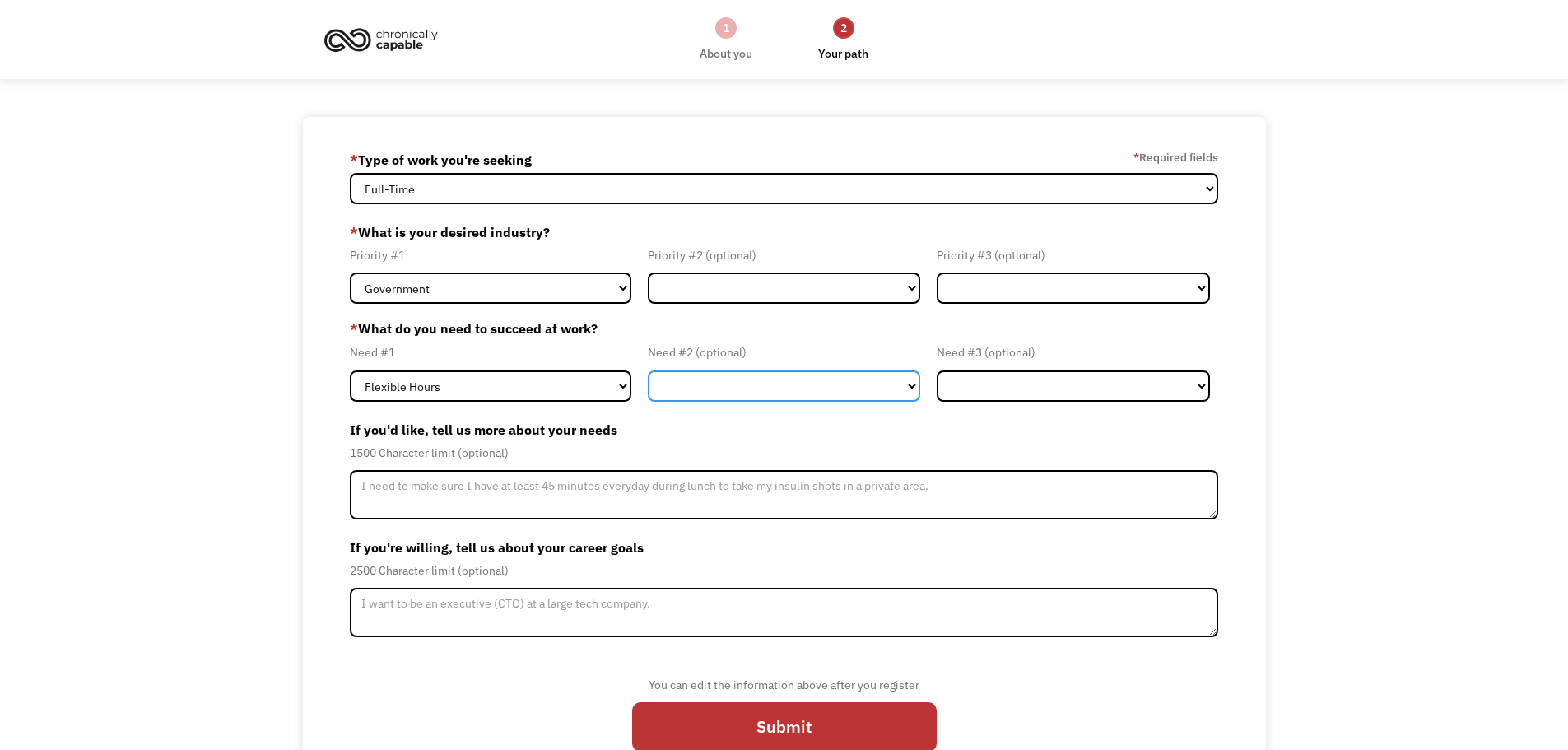
click at [907, 390] on select "Flexible Hours Remote Work Service Animal On-site Accommodations Visual Support…" at bounding box center [784, 386] width 273 height 31
select select "Remote Work"
click at [648, 370] on select "Flexible Hours Remote Work Service Animal On-site Accommodations Visual Support…" at bounding box center [784, 386] width 273 height 31
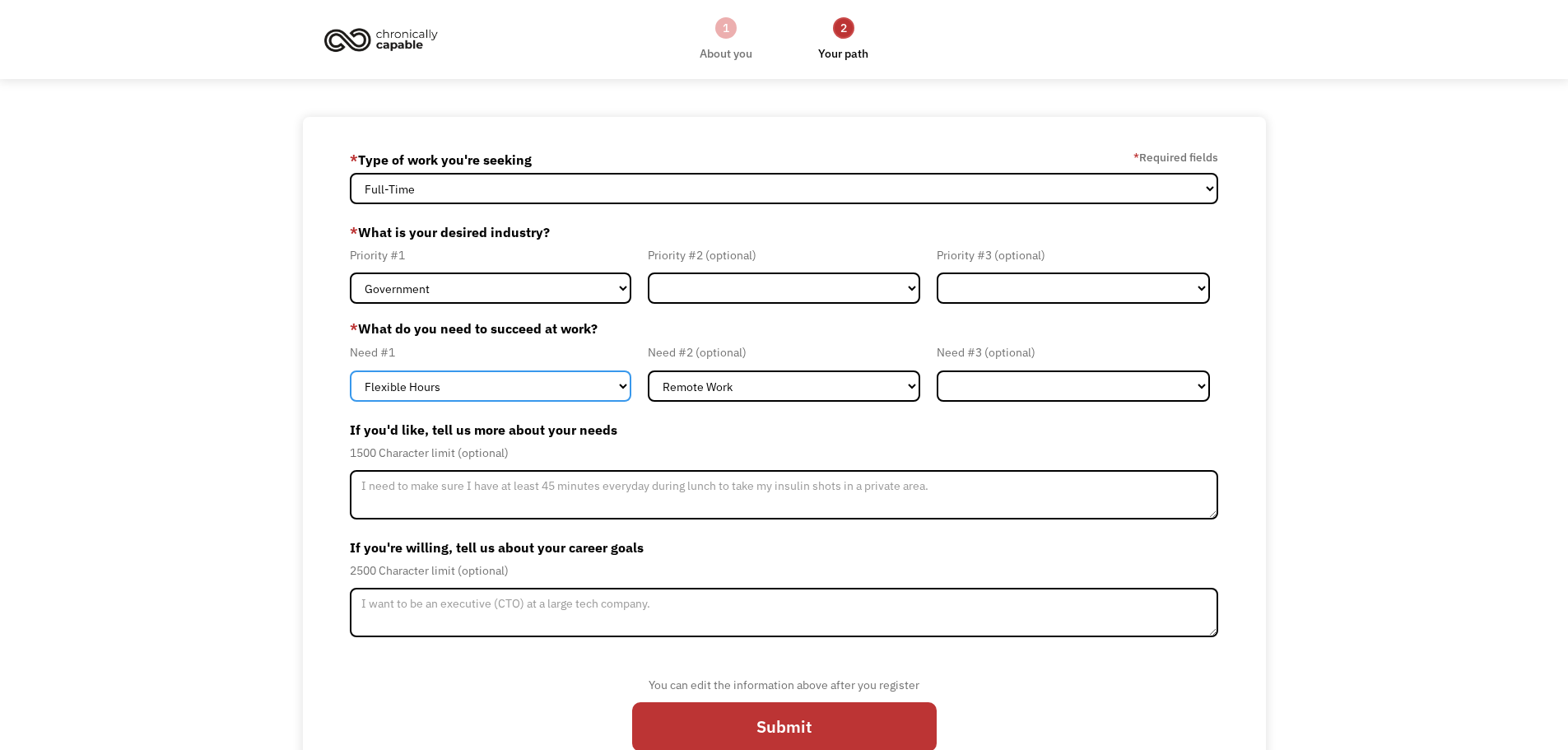
click at [623, 386] on select "Flexible Hours Remote Work Service Animal On-site Accommodations Visual Support…" at bounding box center [490, 386] width 282 height 31
select select "Remote Work"
click at [349, 370] on select "Flexible Hours Remote Work Service Animal On-site Accommodations Visual Support…" at bounding box center [490, 386] width 282 height 31
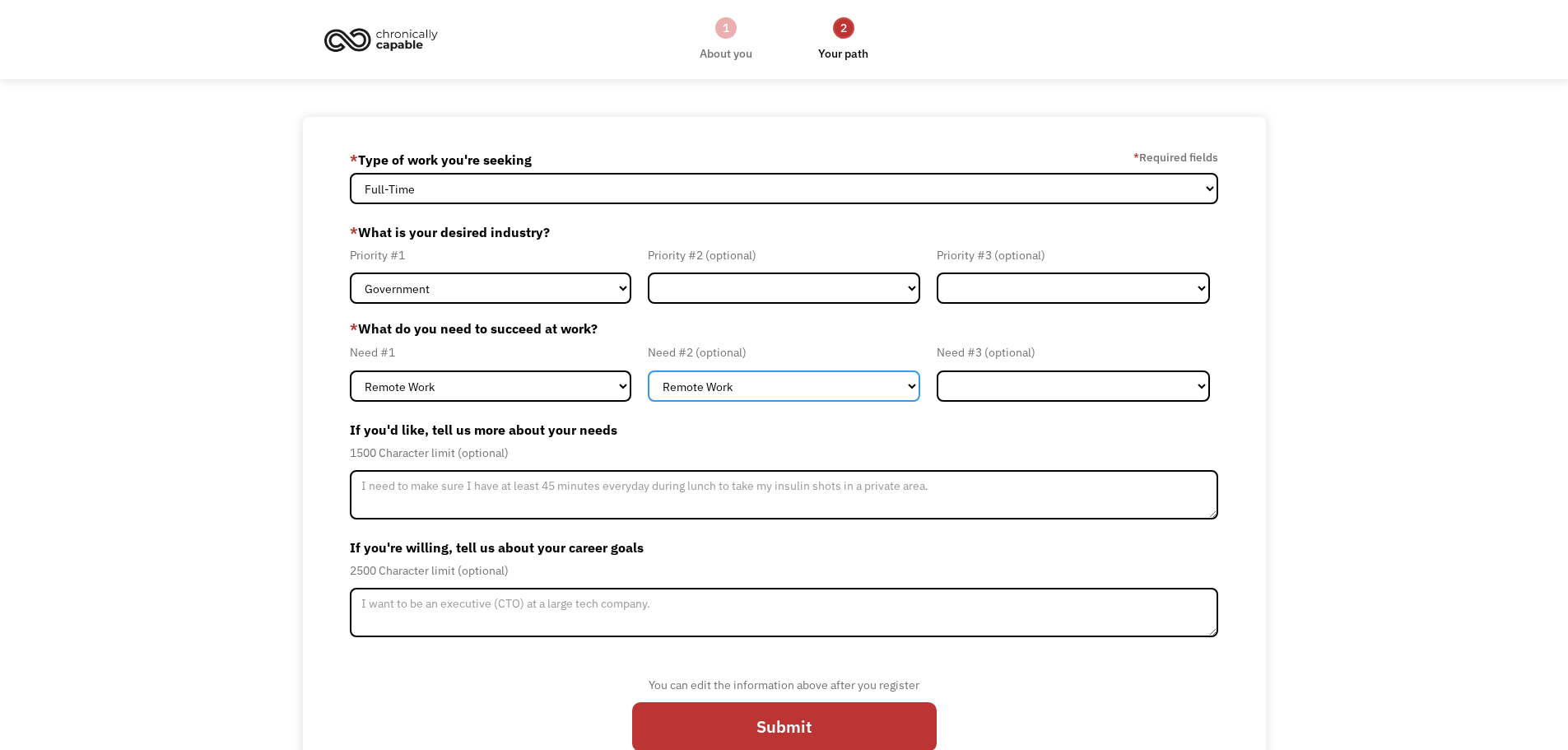
click at [907, 386] on select "Flexible Hours Remote Work Service Animal On-site Accommodations Visual Support…" at bounding box center [784, 386] width 273 height 31
select select "Flexible Hours"
click at [648, 370] on select "Flexible Hours Remote Work Service Animal On-site Accommodations Visual Support…" at bounding box center [784, 386] width 273 height 31
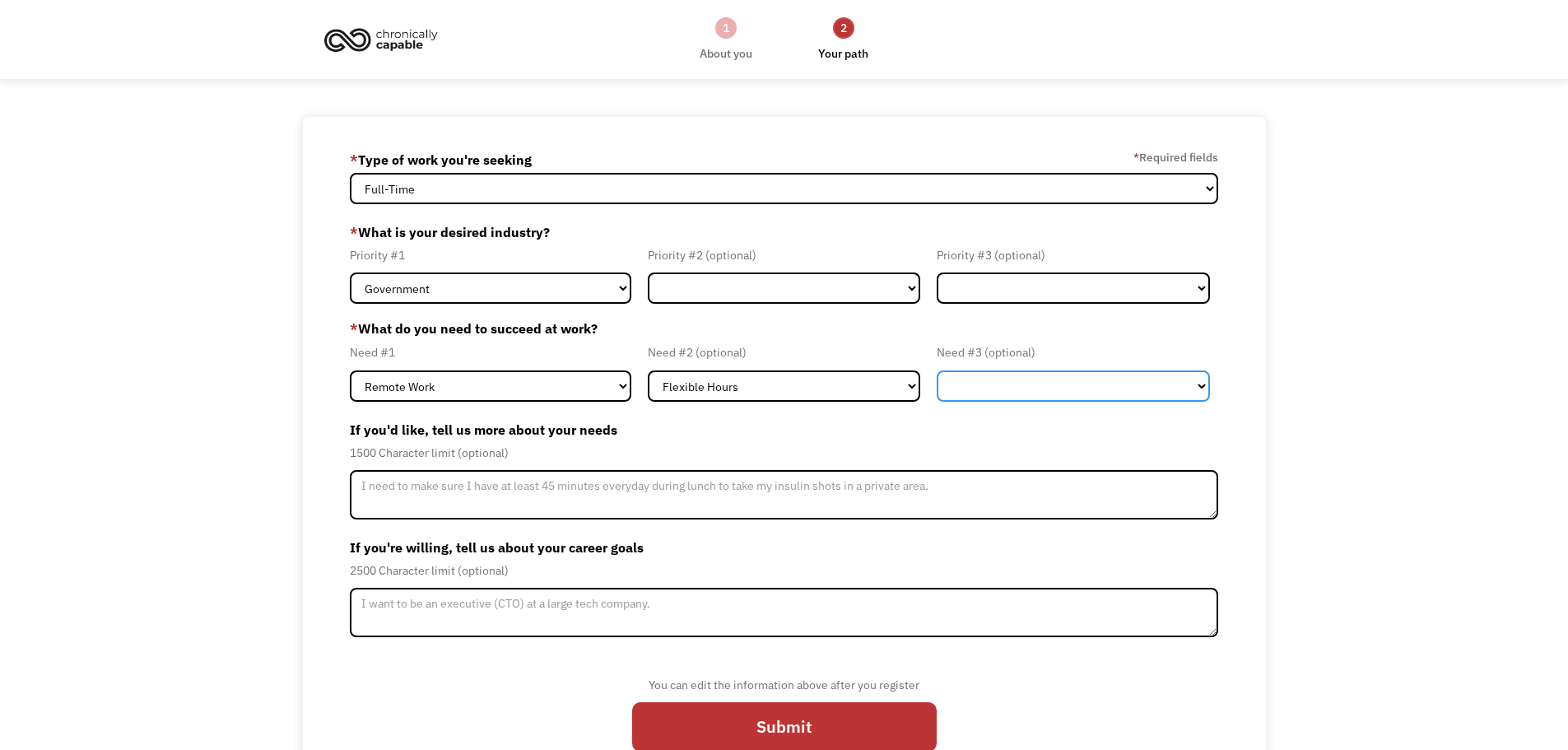
click at [1114, 386] on select "Flexible Hours Remote Work Service Animal On-site Accommodations Visual Support…" at bounding box center [1073, 386] width 273 height 31
click at [878, 427] on label "If you'd like, tell us more about your needs" at bounding box center [784, 429] width 869 height 26
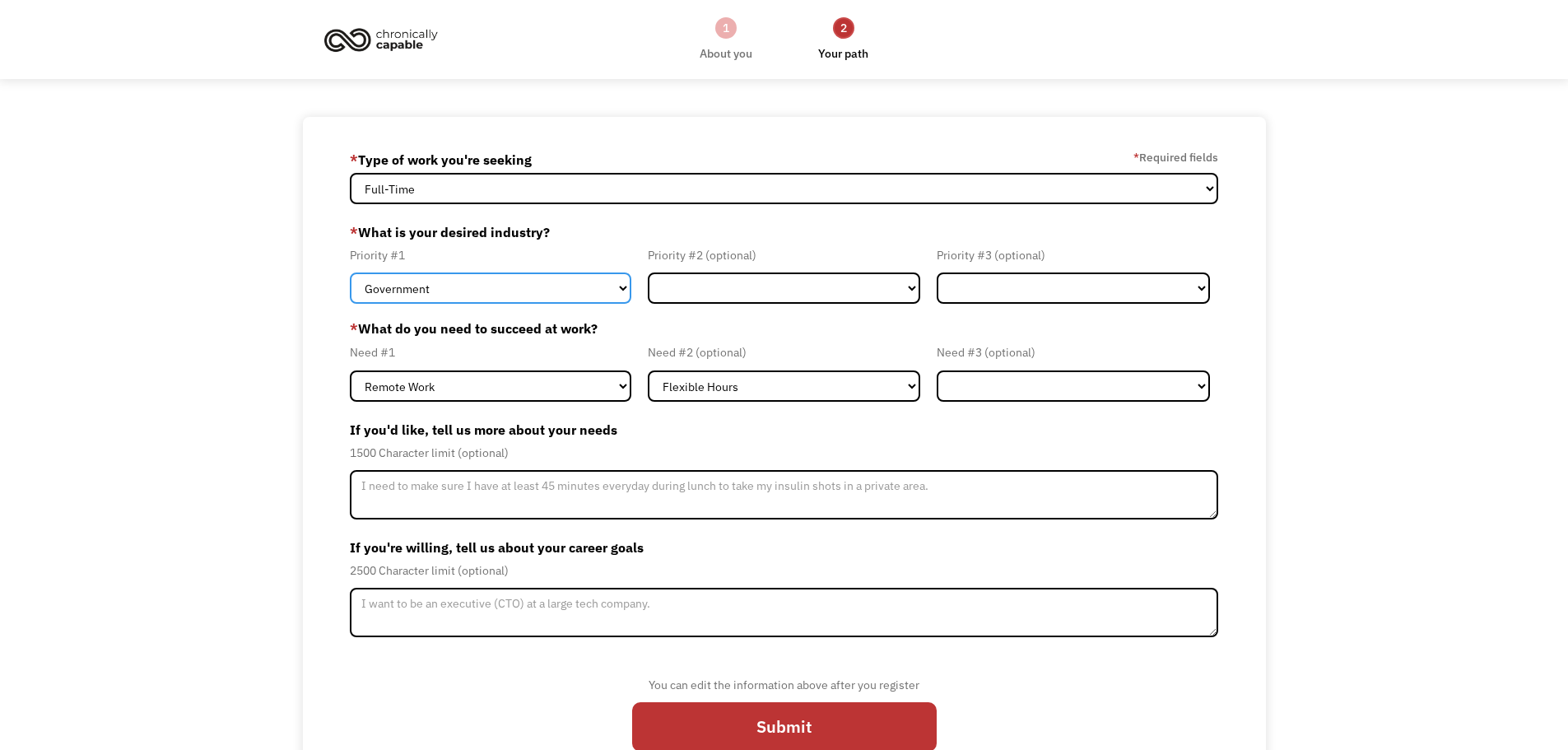
click at [622, 289] on select "Government Finance & Insurance Health & Social Care Tech & Engineering Creative…" at bounding box center [490, 288] width 282 height 31
select select "Creative & Design"
click at [349, 272] on select "Government Finance & Insurance Health & Social Care Tech & Engineering Creative…" at bounding box center [490, 288] width 282 height 31
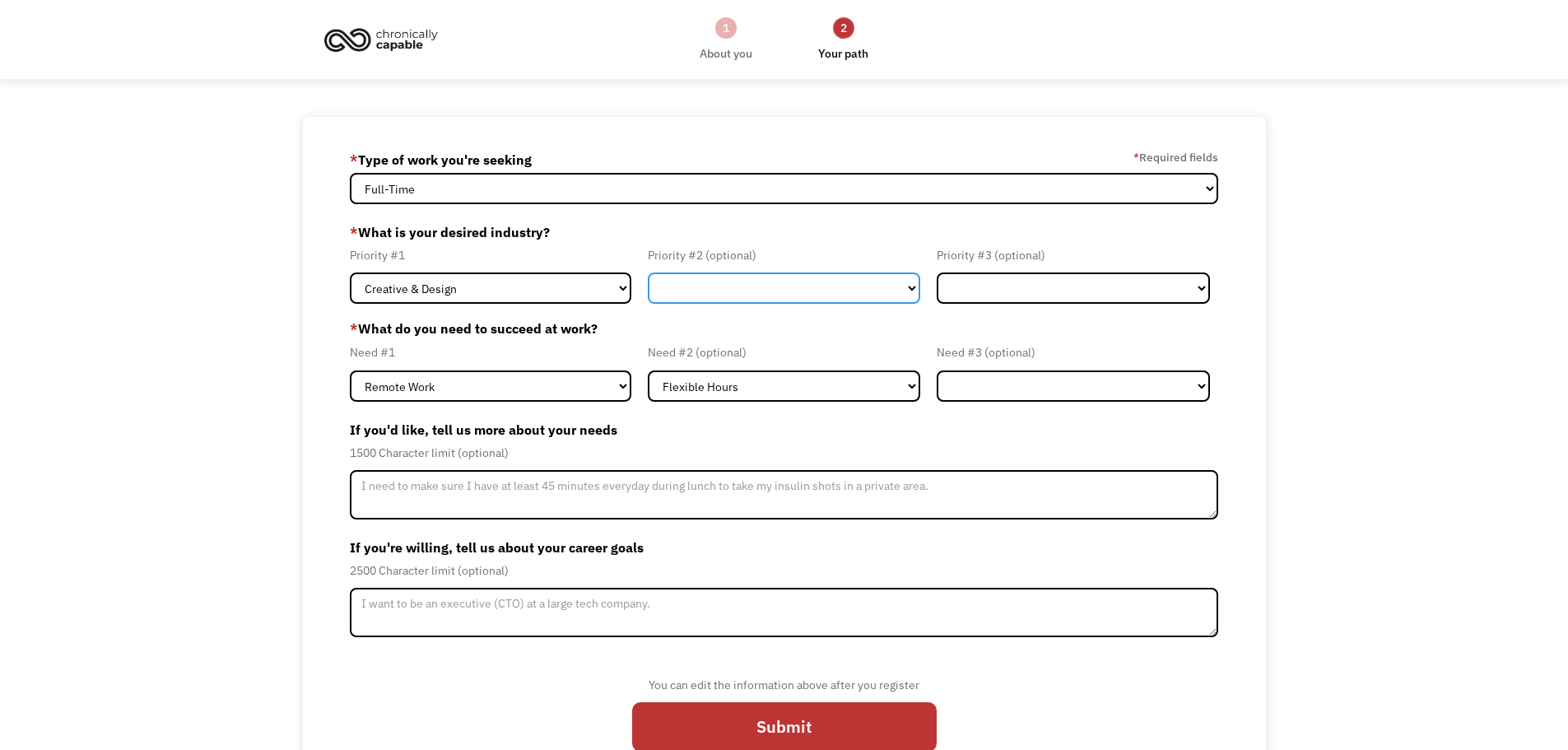
click at [907, 292] on select "Government Finance & Insurance Health & Social Care Tech & Engineering Creative…" at bounding box center [784, 288] width 273 height 31
select select "Administrative"
click at [648, 272] on select "Government Finance & Insurance Health & Social Care Tech & Engineering Creative…" at bounding box center [784, 288] width 273 height 31
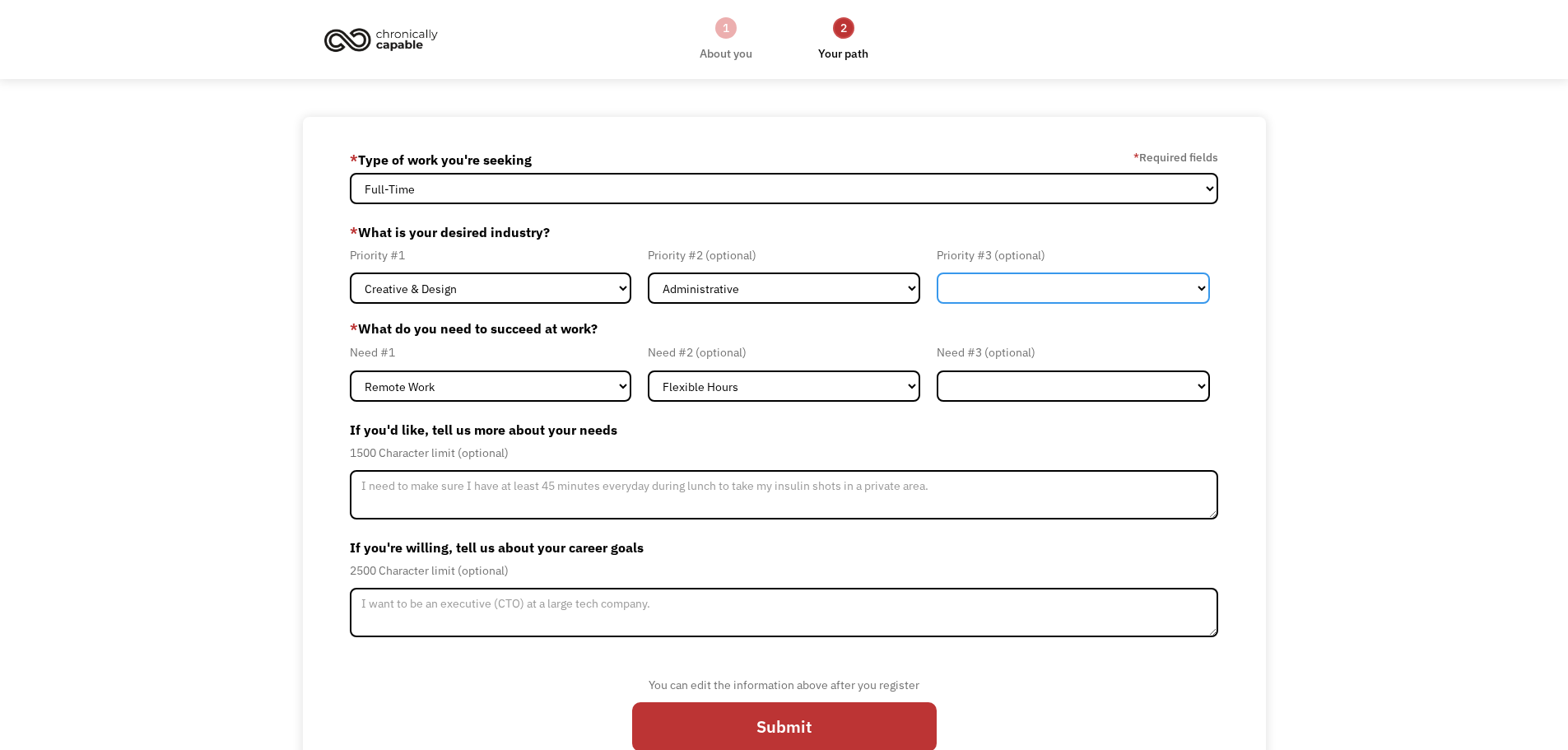
click at [1199, 291] on select "Government Finance & Insurance Health & Social Care Tech & Engineering Creative…" at bounding box center [1073, 288] width 273 height 31
click at [904, 337] on label "* What do you need to succeed at work?" at bounding box center [784, 328] width 869 height 20
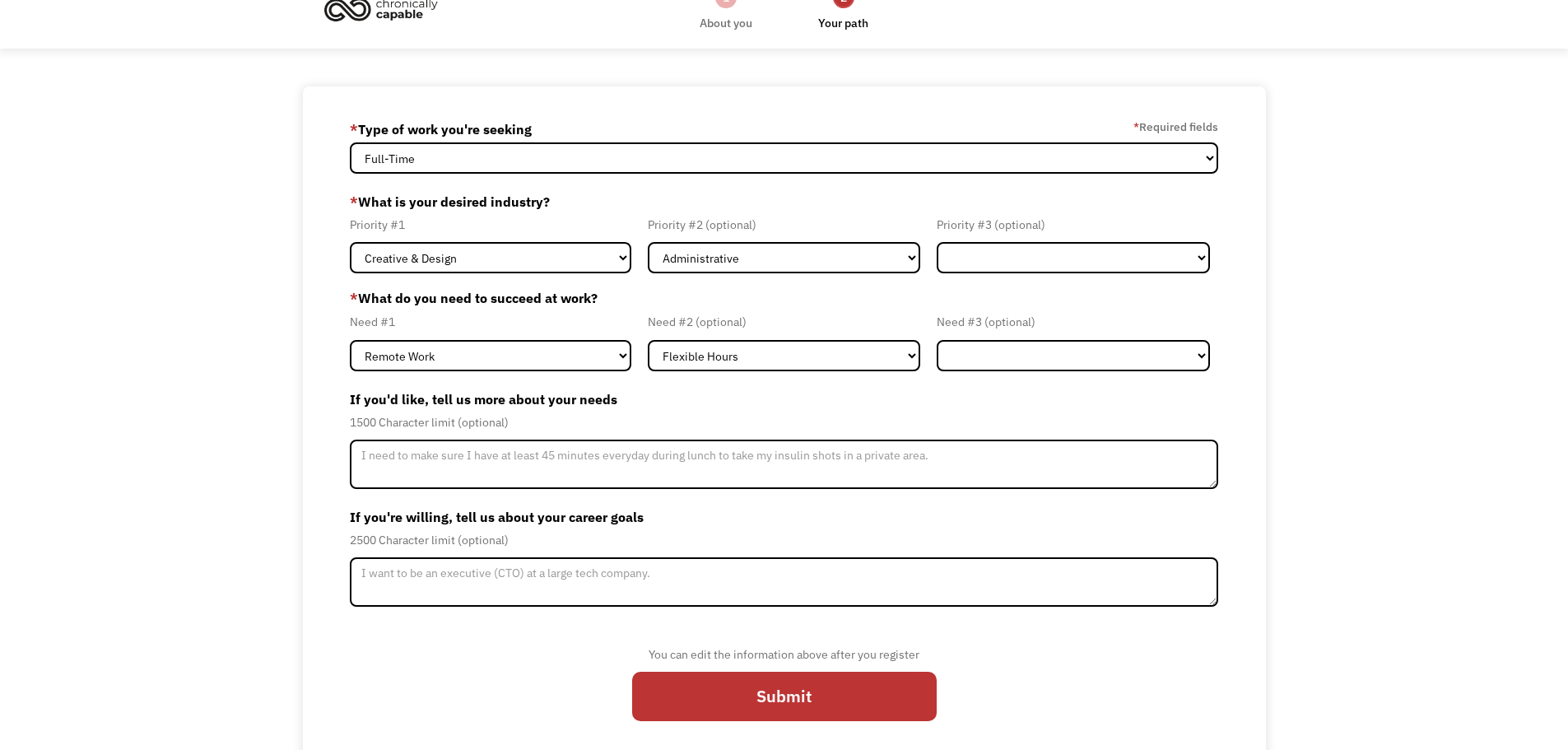
scroll to position [47, 0]
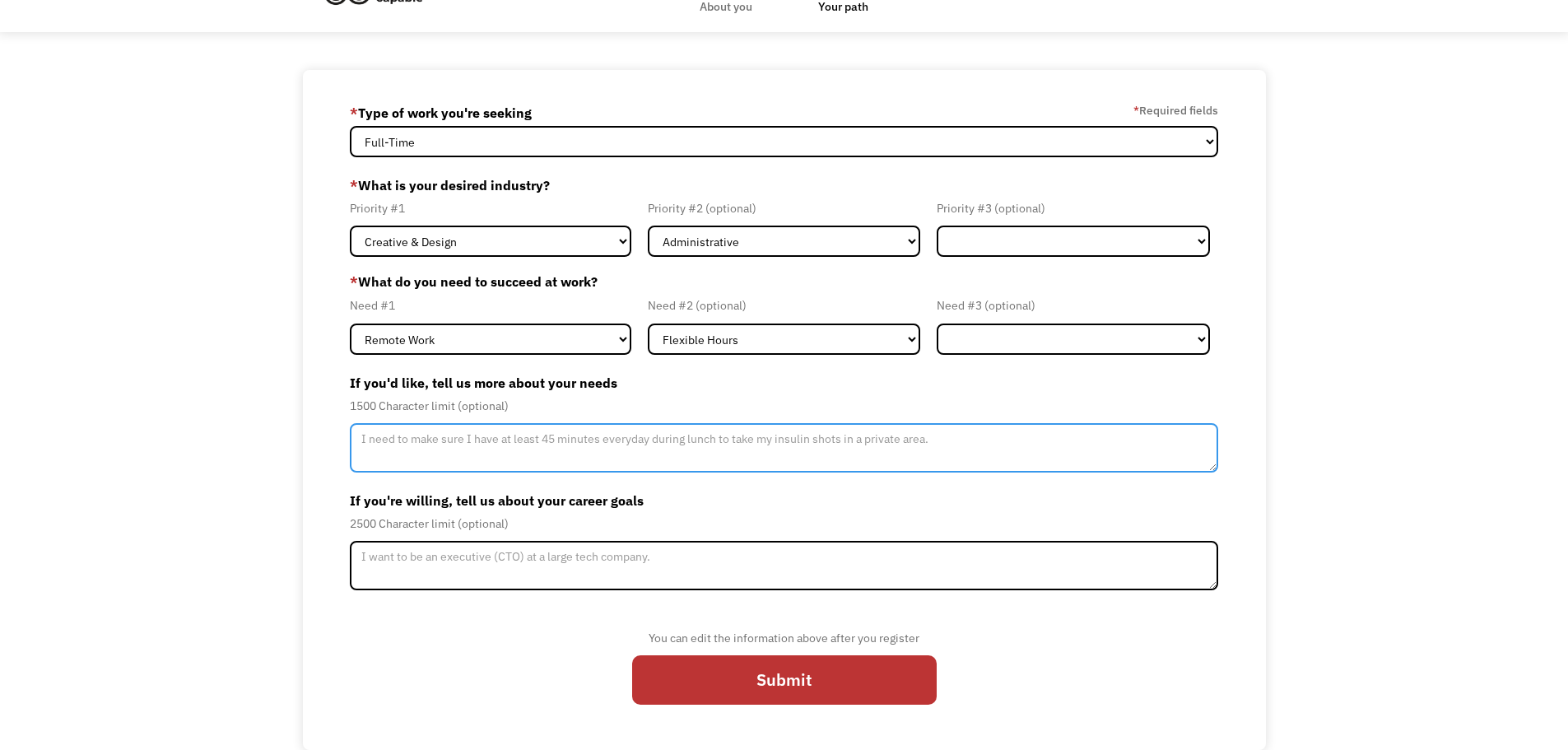
click at [410, 446] on textarea "Member-Update-Form-Step2" at bounding box center [784, 448] width 869 height 50
type textarea "I need to be able to work from home so that I can take breaks as needed and wor…"
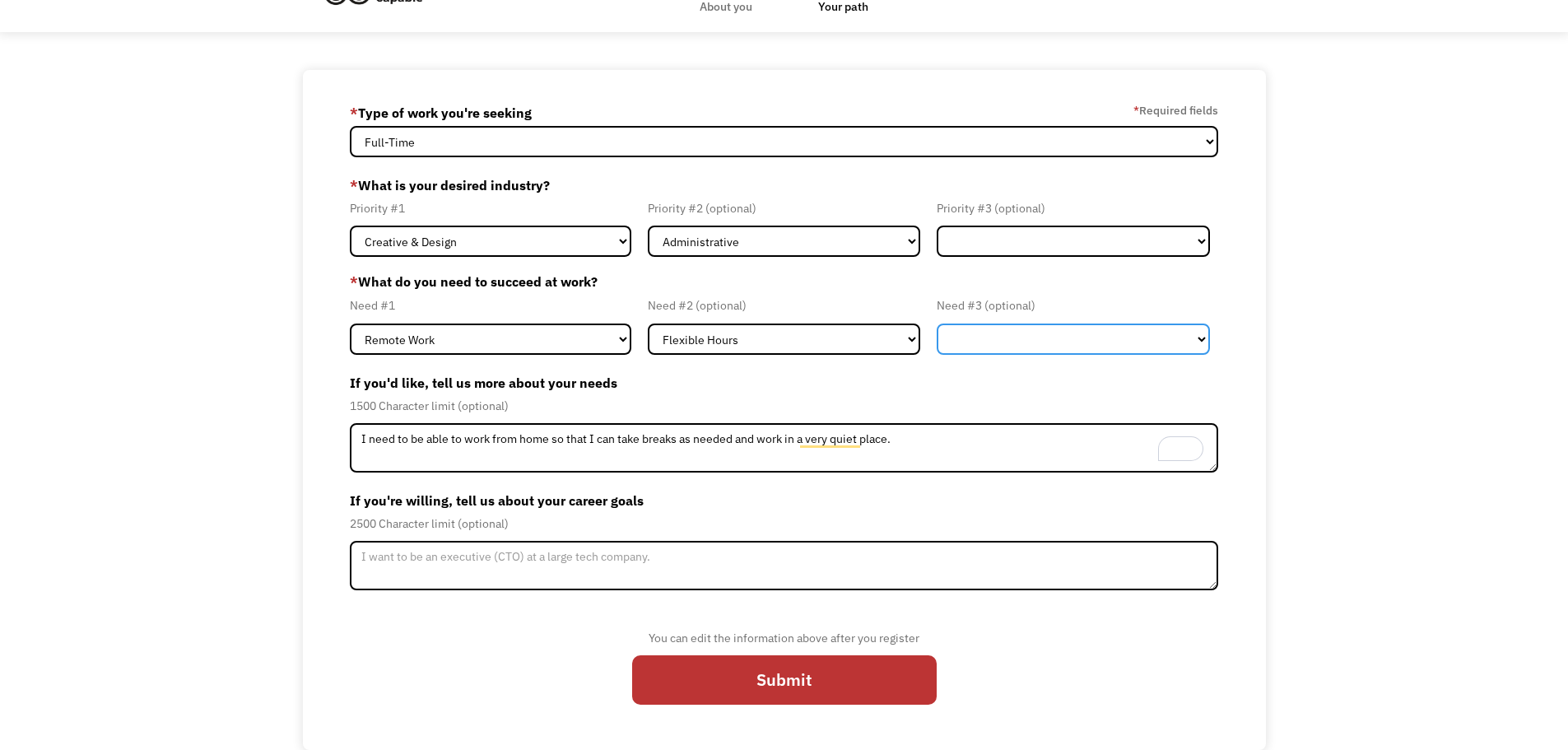
click at [1067, 333] on select "Flexible Hours Remote Work Service Animal On-site Accommodations Visual Support…" at bounding box center [1073, 339] width 273 height 31
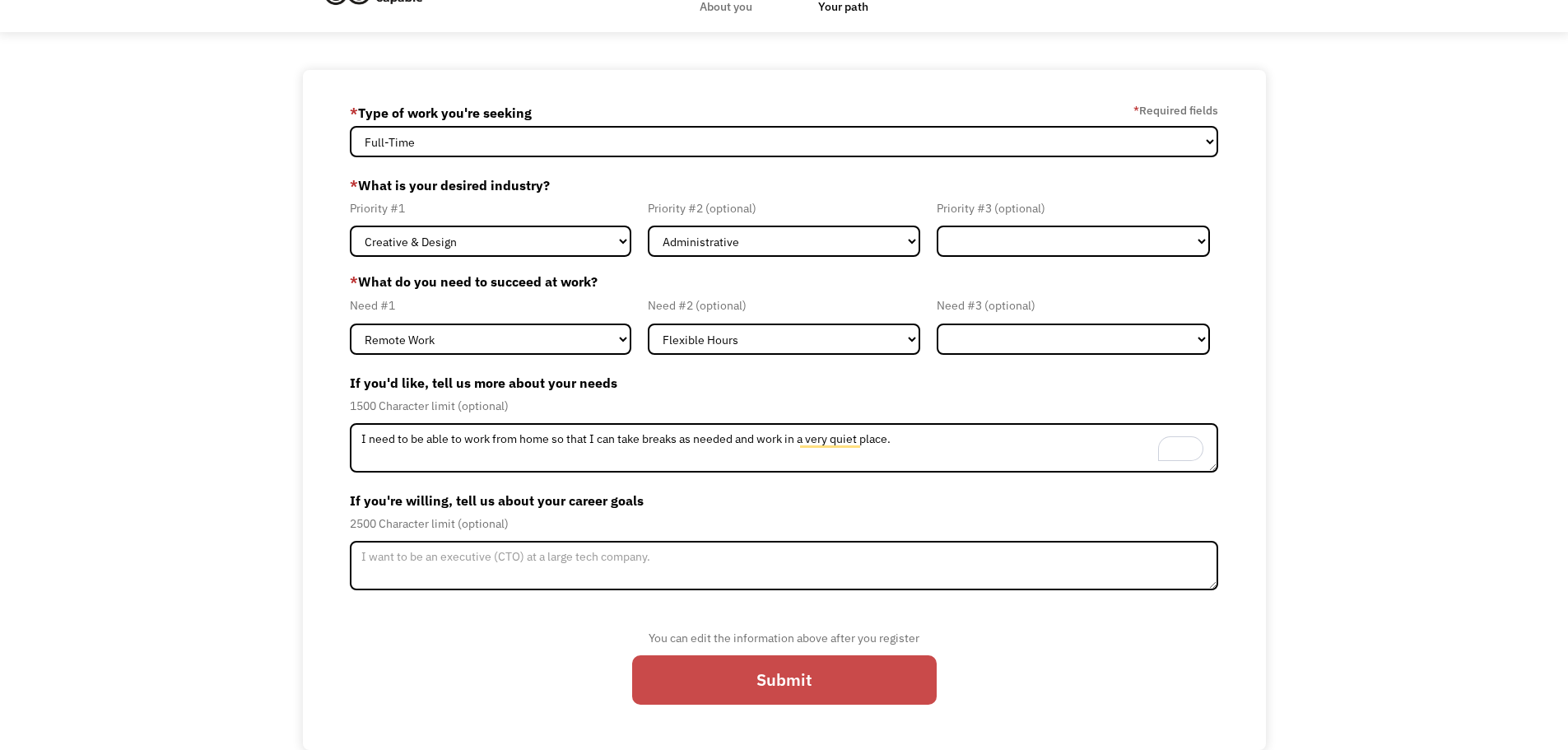
click at [801, 680] on input "Submit" at bounding box center [784, 680] width 304 height 50
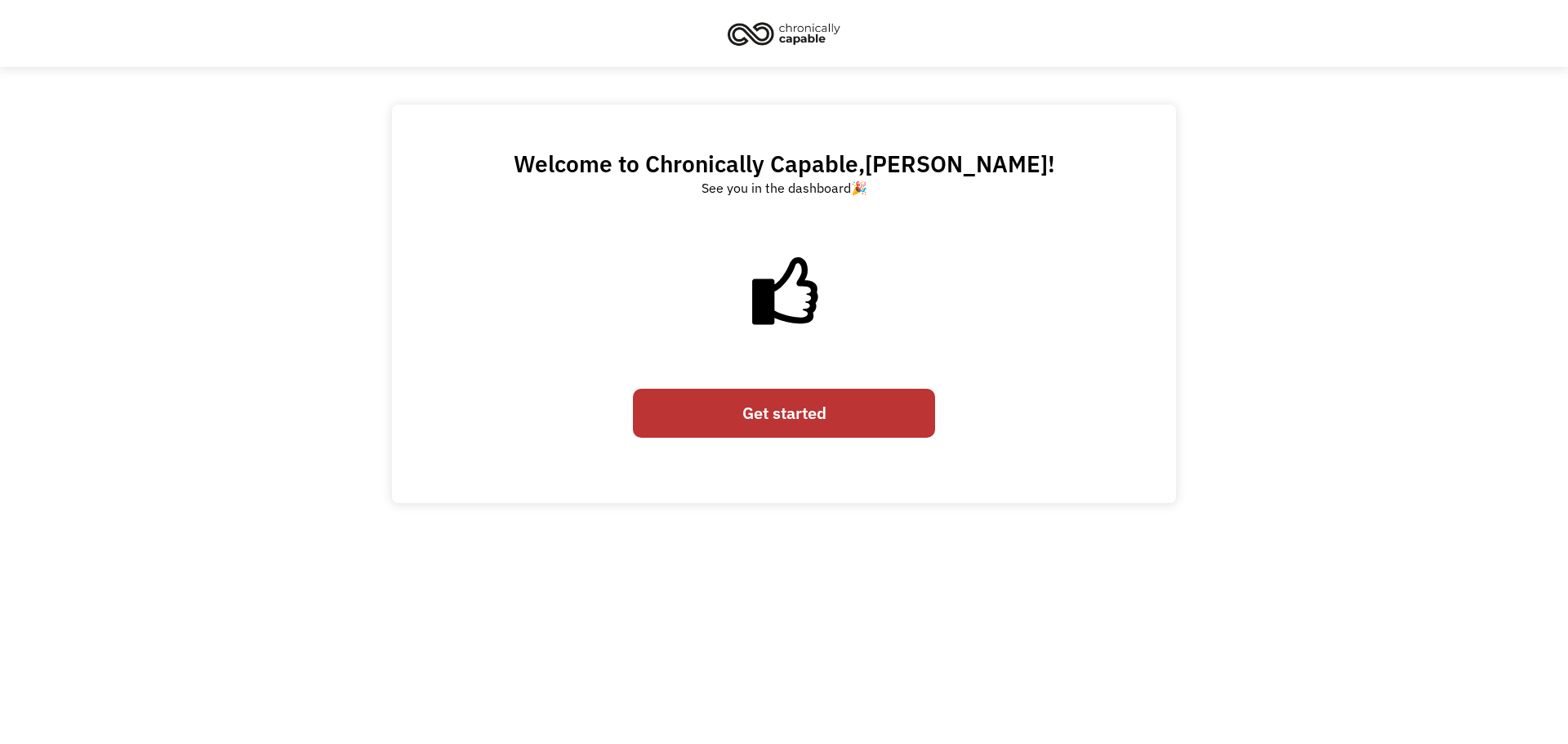
click at [807, 402] on link "Get started" at bounding box center [784, 413] width 302 height 49
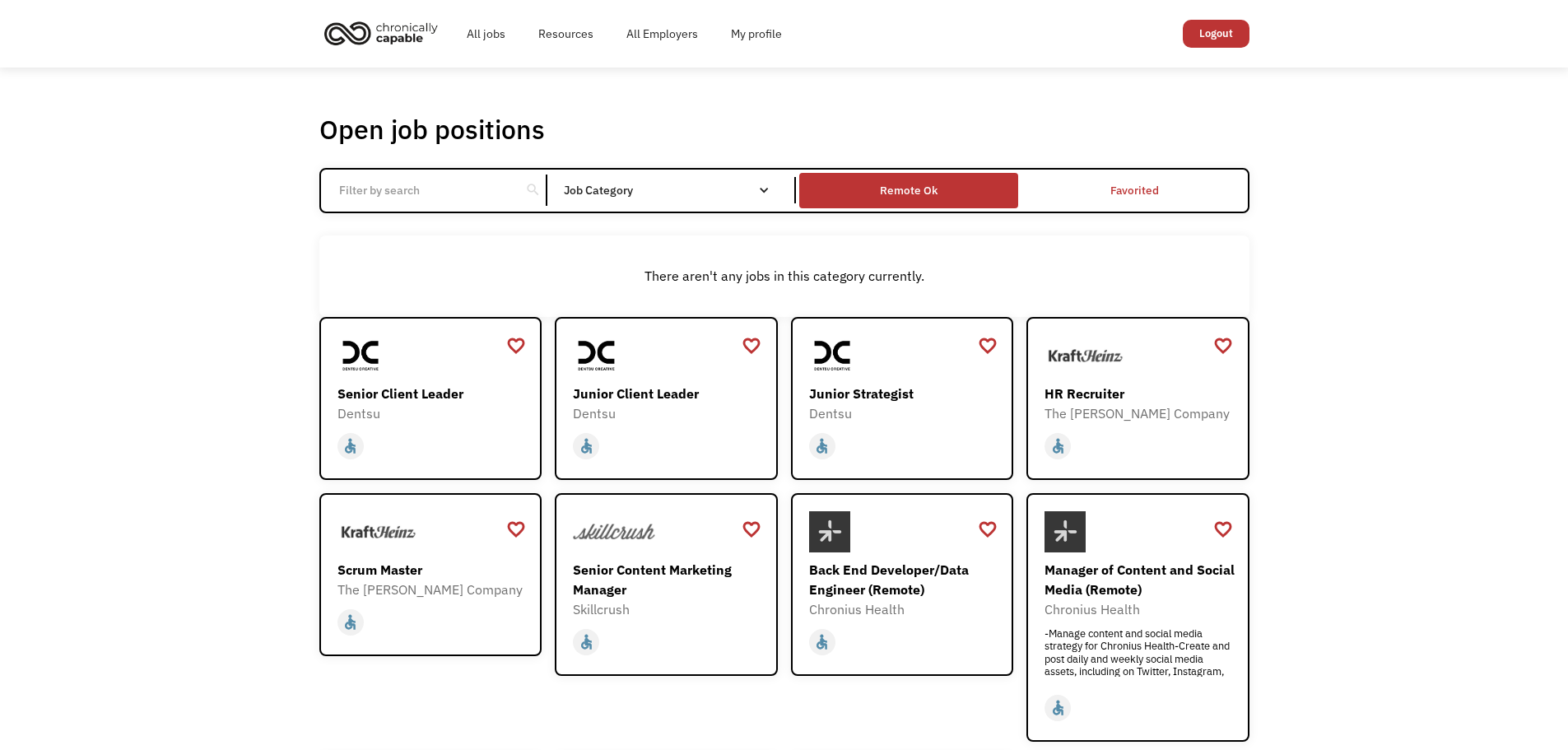
click at [933, 187] on div "Remote Ok" at bounding box center [908, 189] width 57 height 20
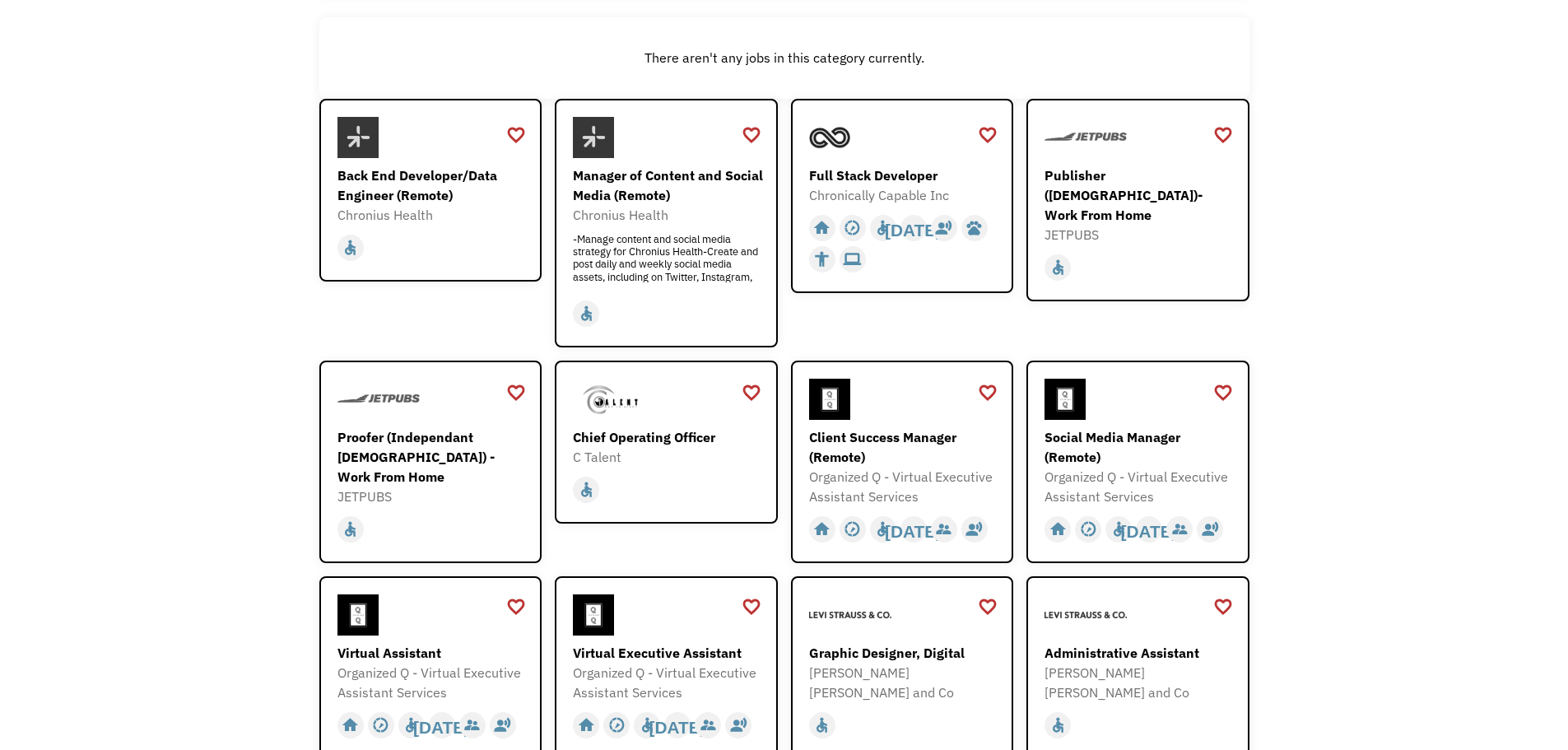
scroll to position [247, 0]
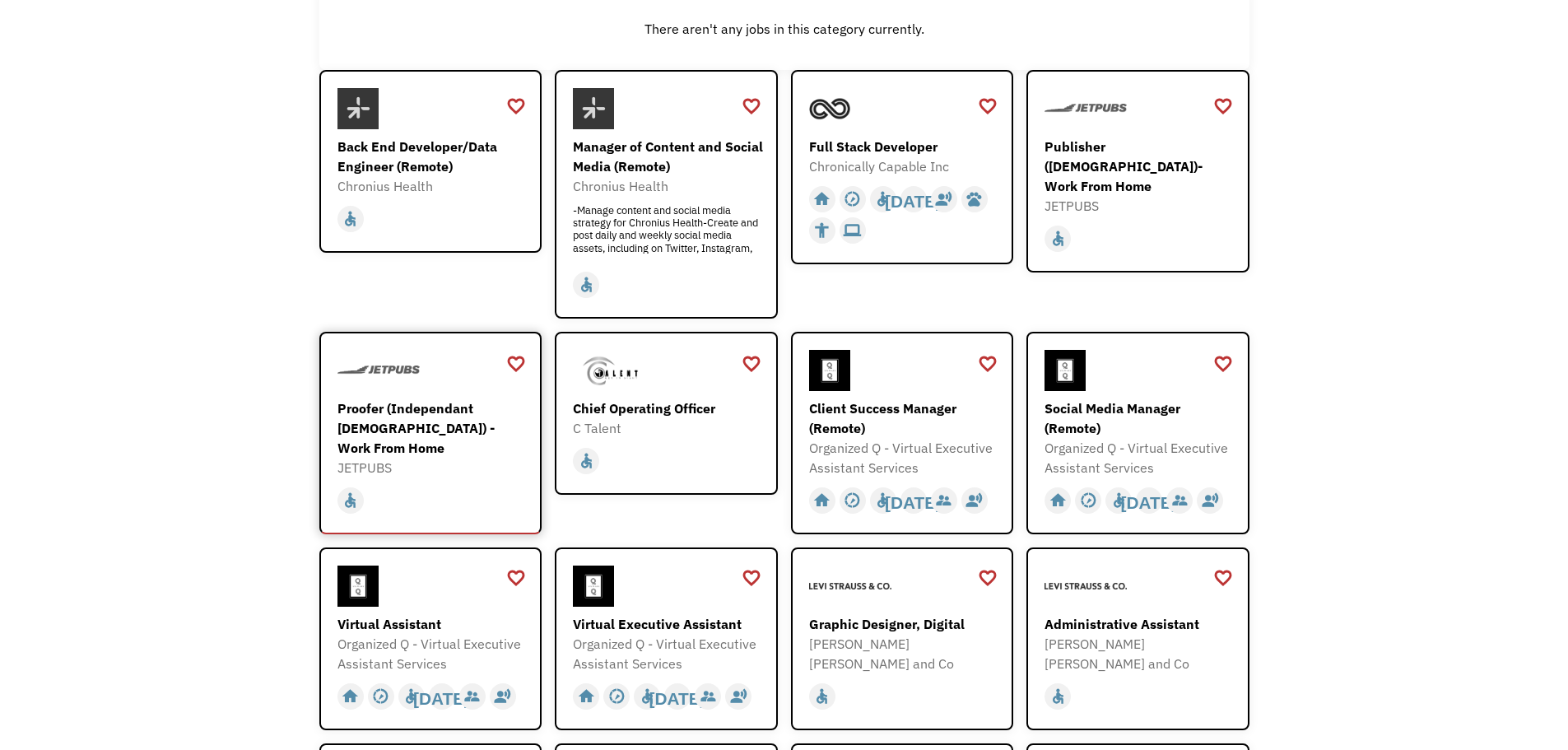
click at [451, 417] on div "Proofer (Independant [DEMOGRAPHIC_DATA]) - Work From Home" at bounding box center [433, 428] width 191 height 59
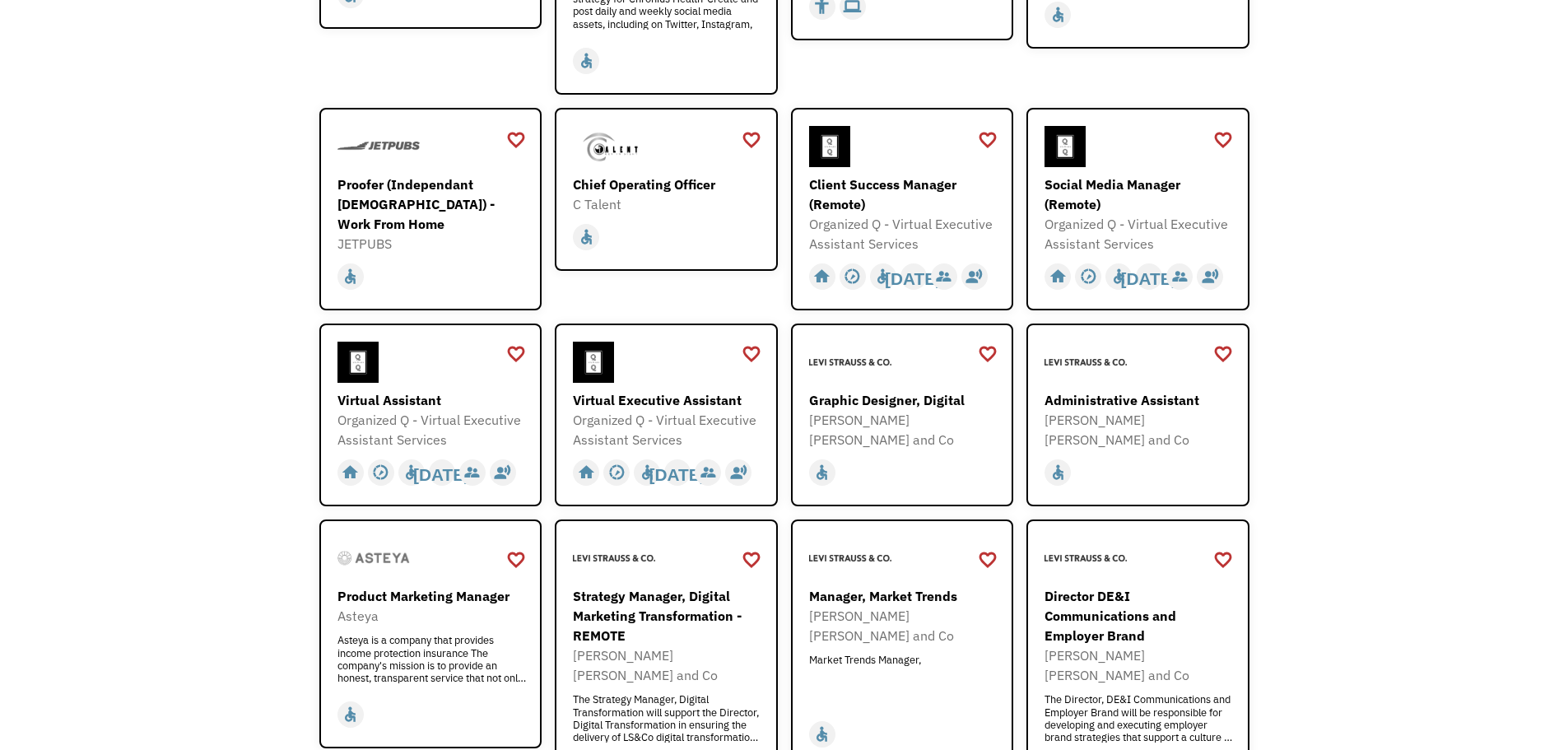
scroll to position [494, 0]
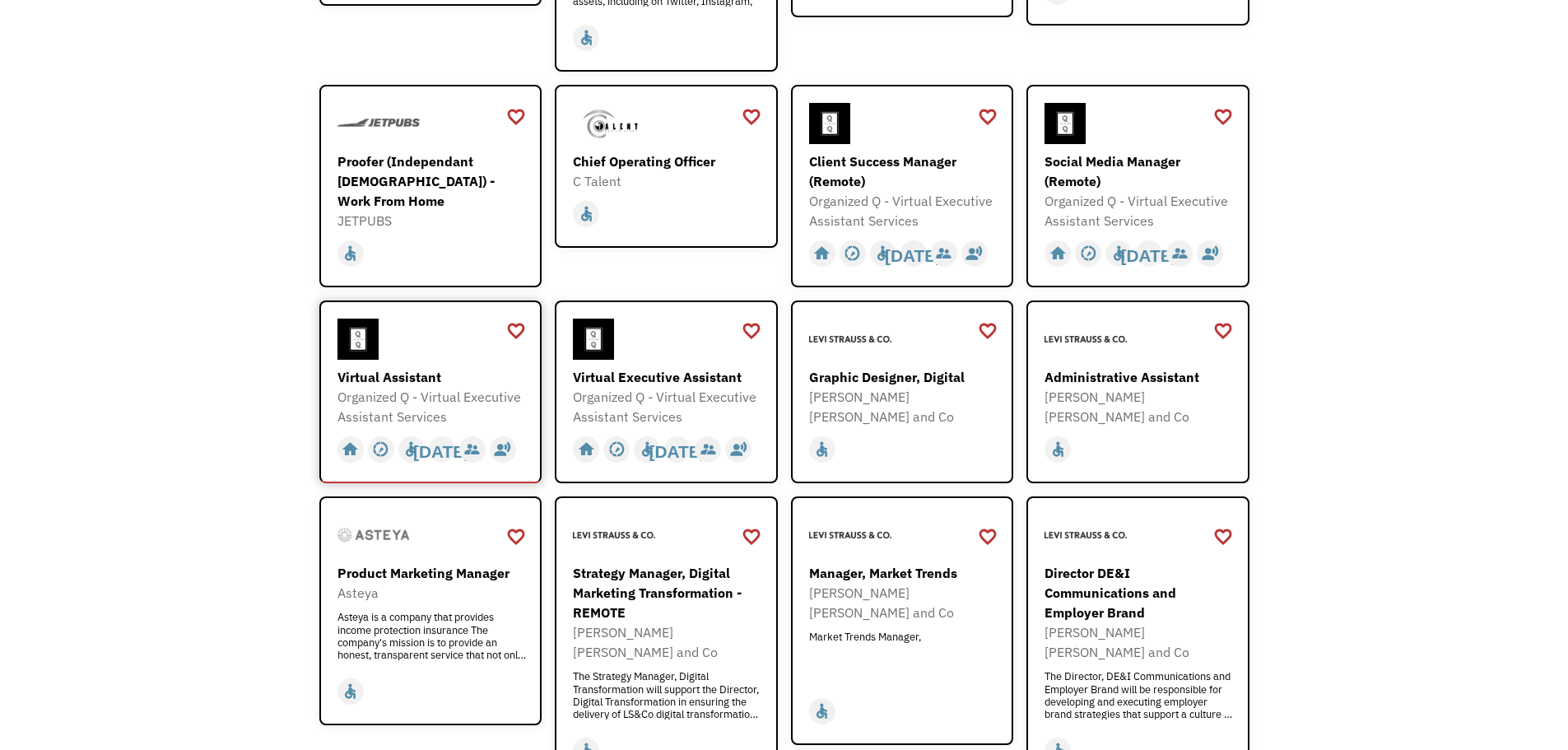
click at [422, 394] on div "Organized Q - Virtual Executive Assistant Services" at bounding box center [433, 406] width 191 height 39
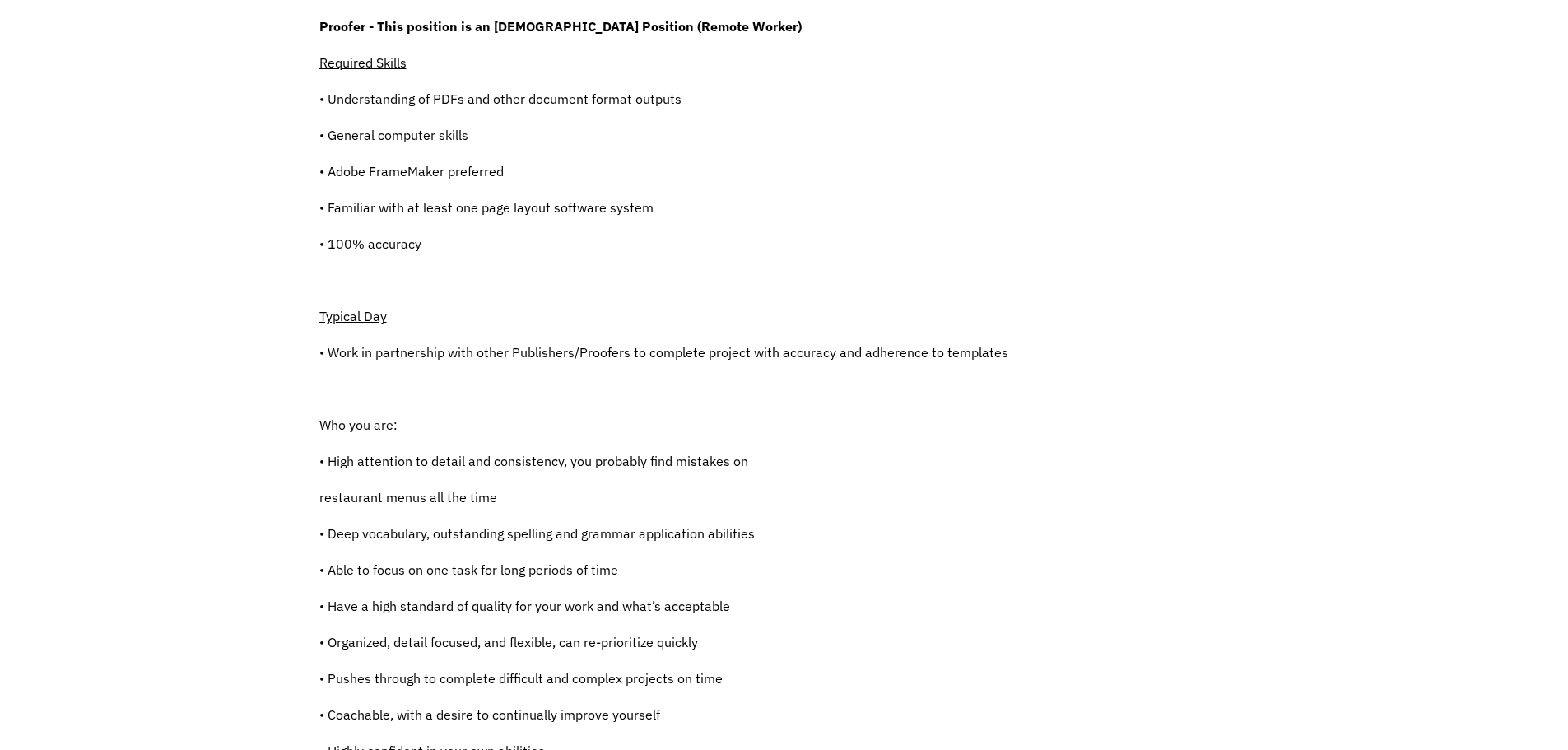
scroll to position [494, 0]
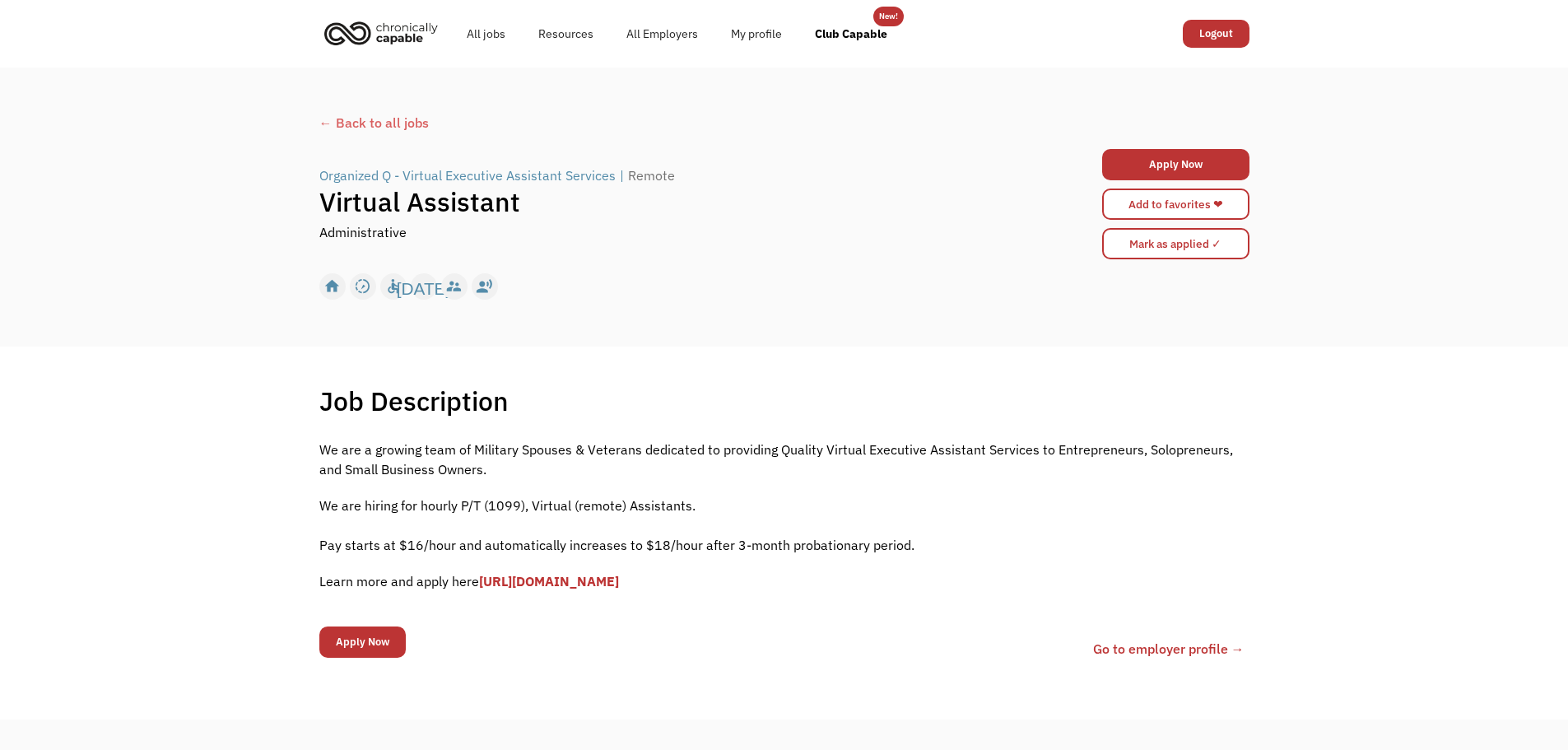
click at [619, 581] on link "[URL][DOMAIN_NAME]" at bounding box center [548, 581] width 140 height 17
click at [381, 122] on div "← Back to all jobs" at bounding box center [784, 123] width 930 height 20
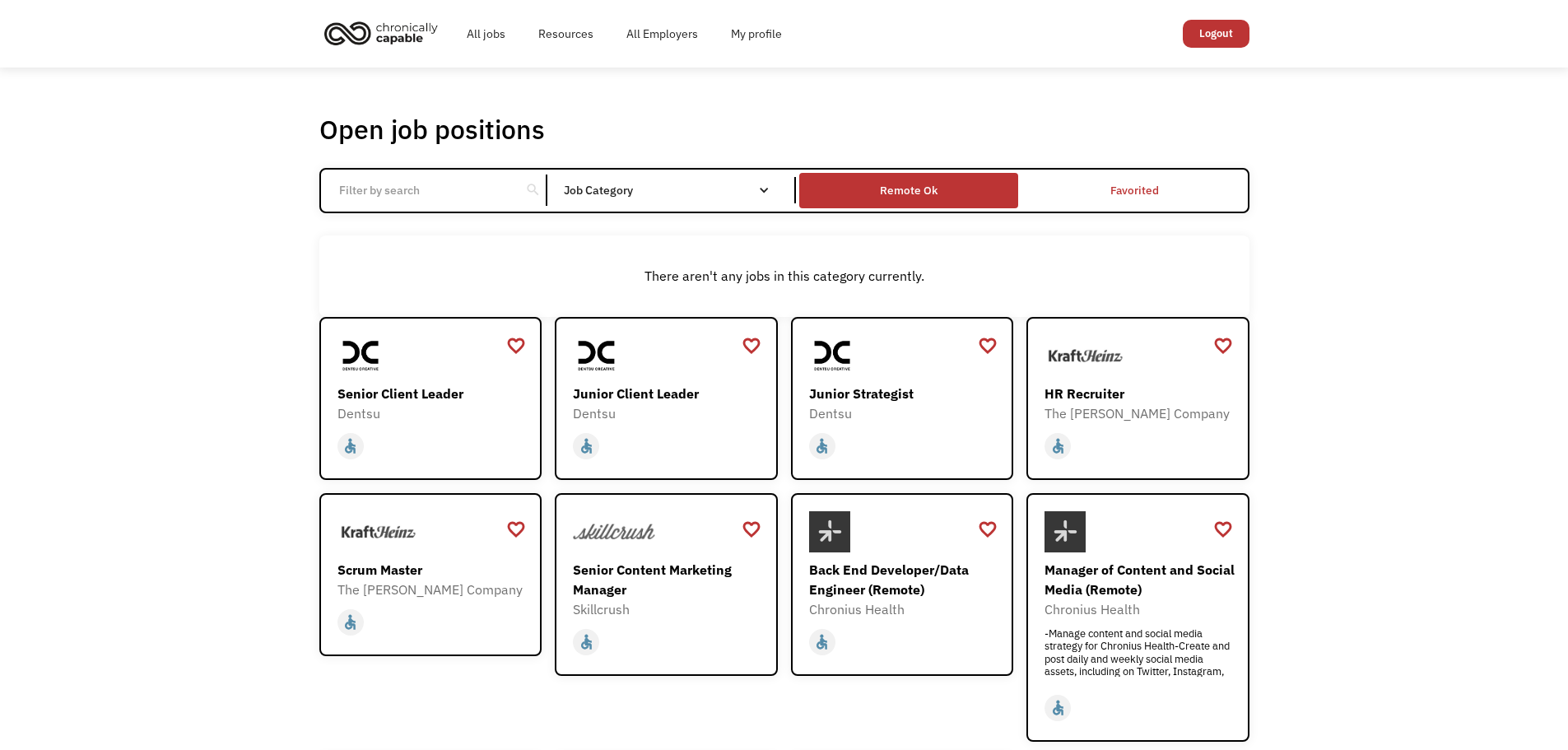
click at [946, 194] on div "Remote Ok" at bounding box center [908, 190] width 219 height 27
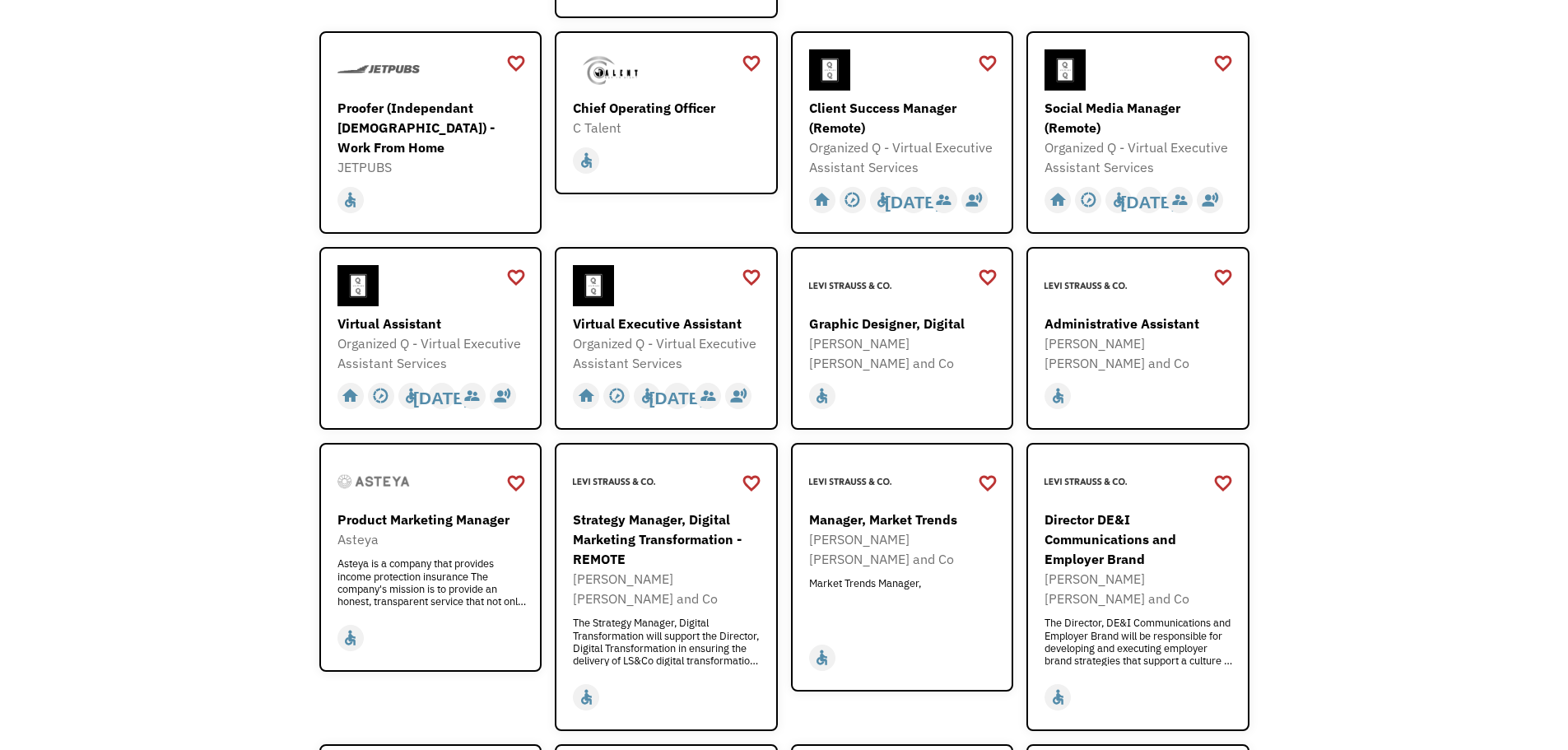
scroll to position [576, 0]
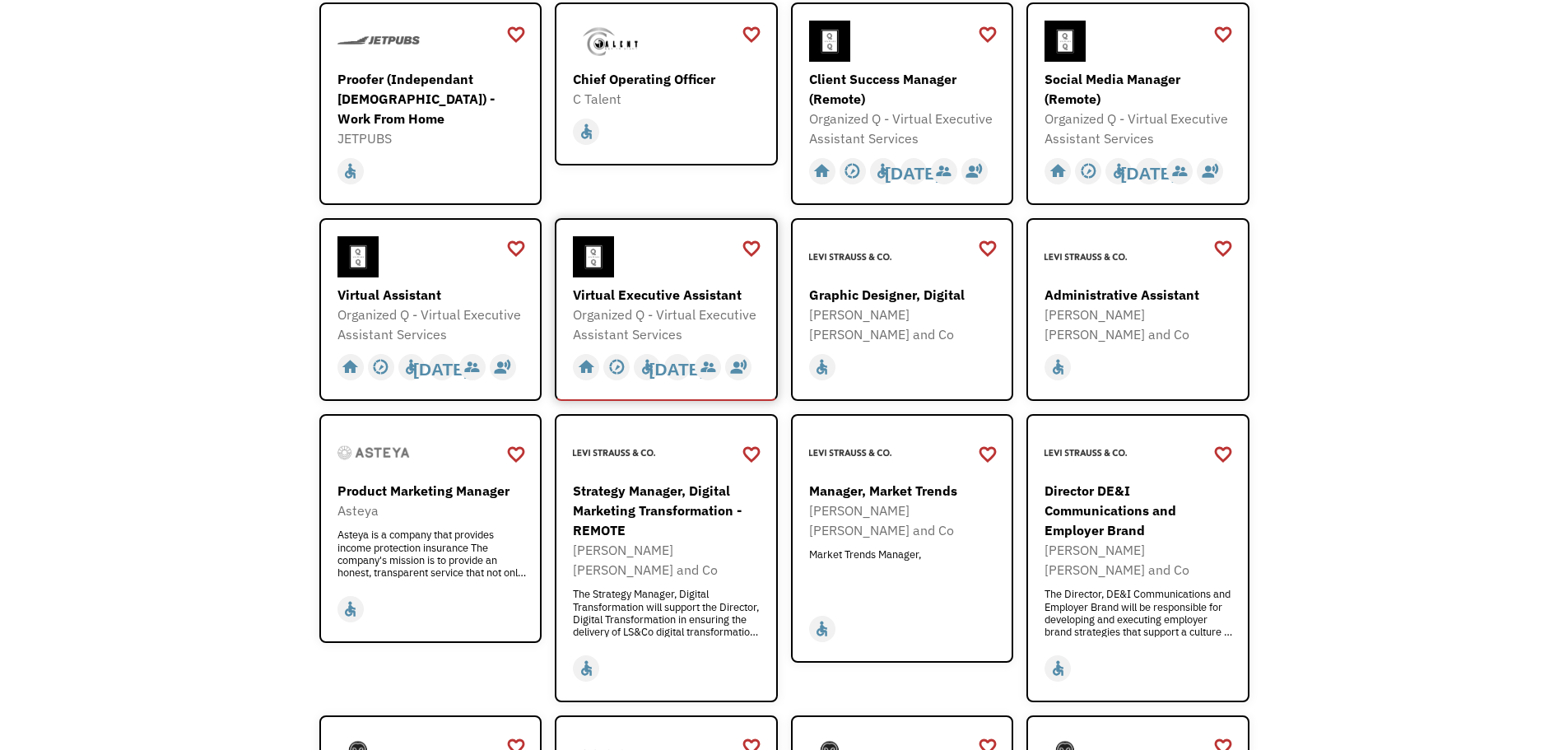
click at [689, 301] on div "Virtual Executive Assistant" at bounding box center [668, 295] width 191 height 20
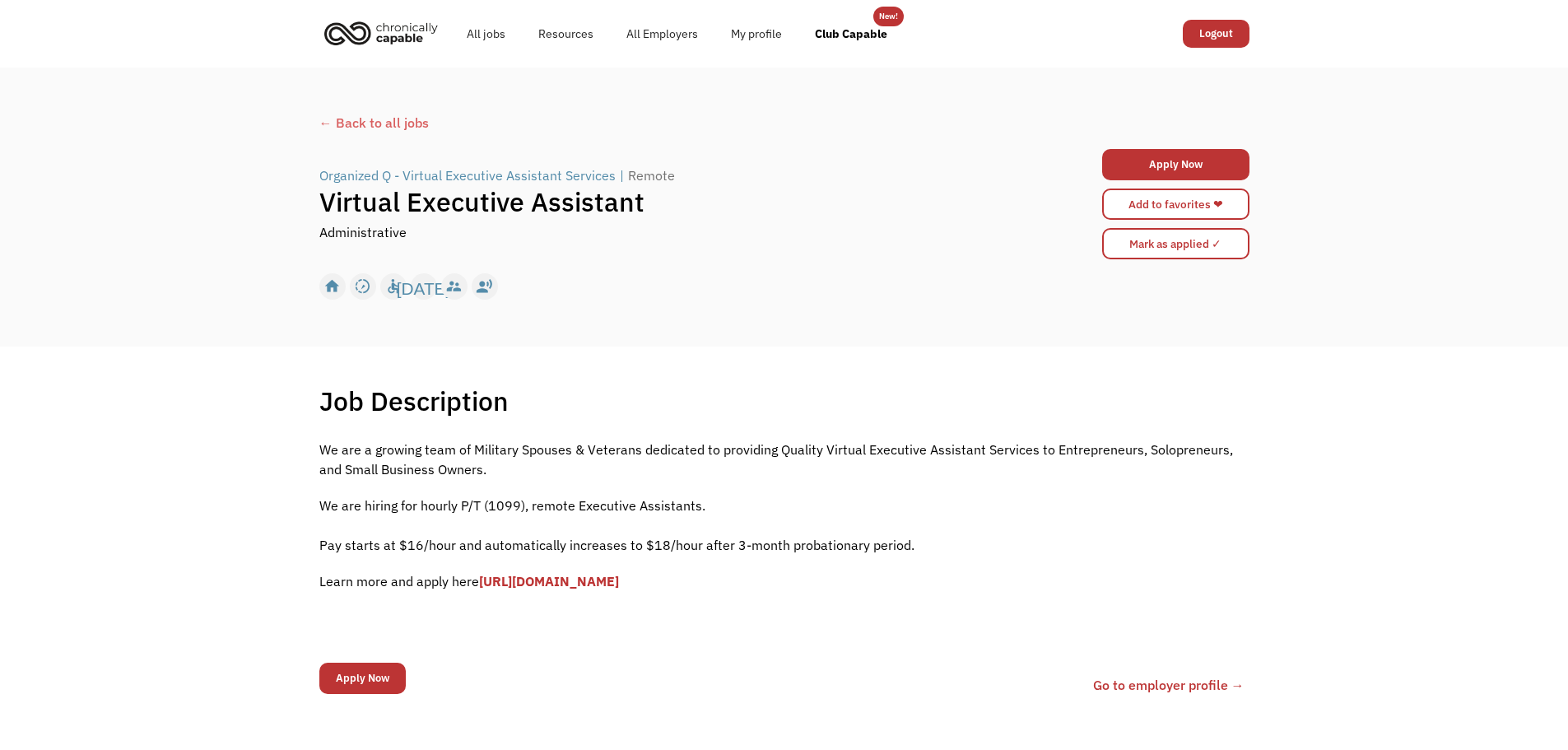
click at [619, 580] on link "[URL][DOMAIN_NAME]" at bounding box center [548, 581] width 140 height 17
click at [341, 127] on div "← Back to all jobs" at bounding box center [784, 123] width 930 height 20
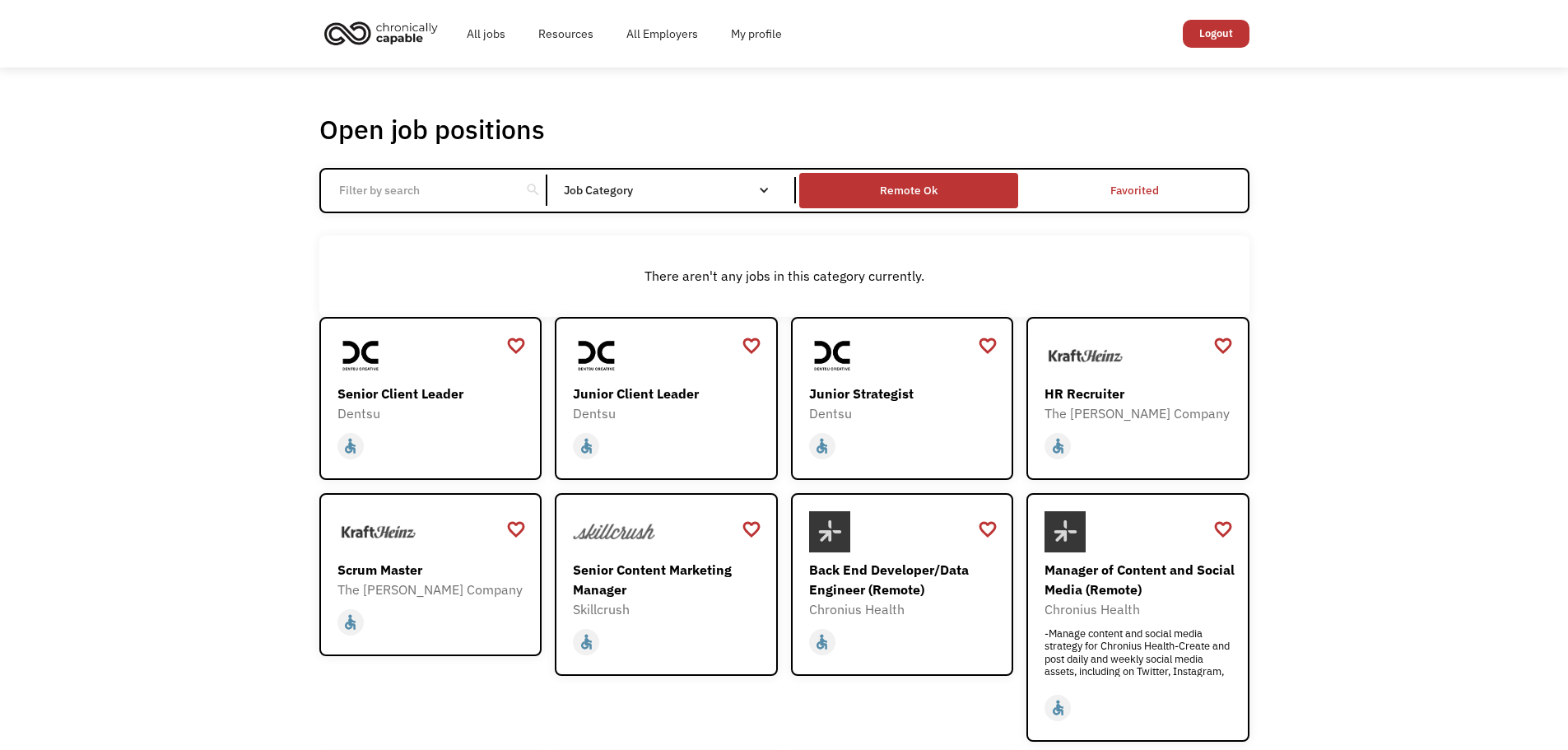
click at [891, 196] on div "Remote Ok" at bounding box center [908, 189] width 57 height 20
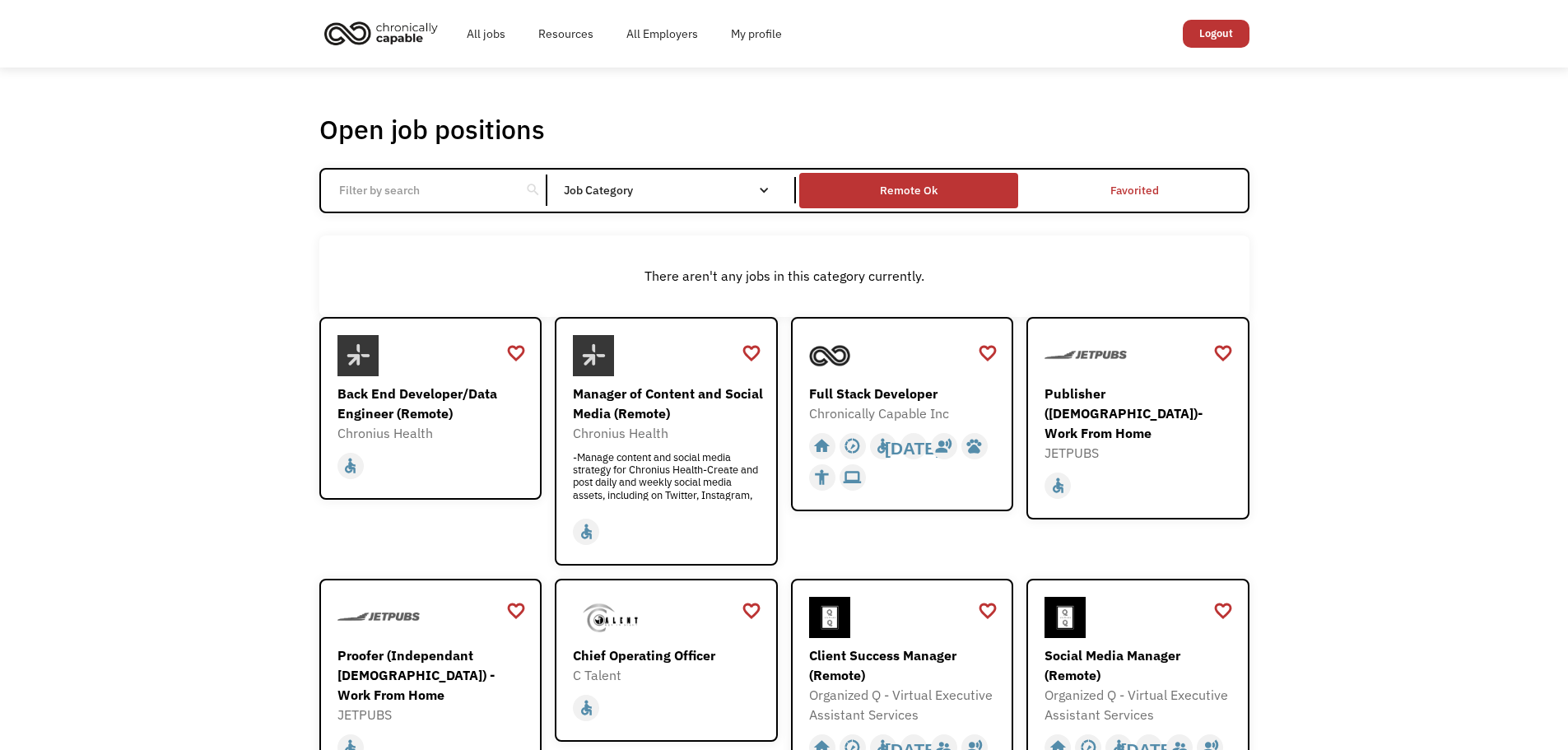
click at [907, 200] on div "Remote Ok" at bounding box center [908, 189] width 57 height 20
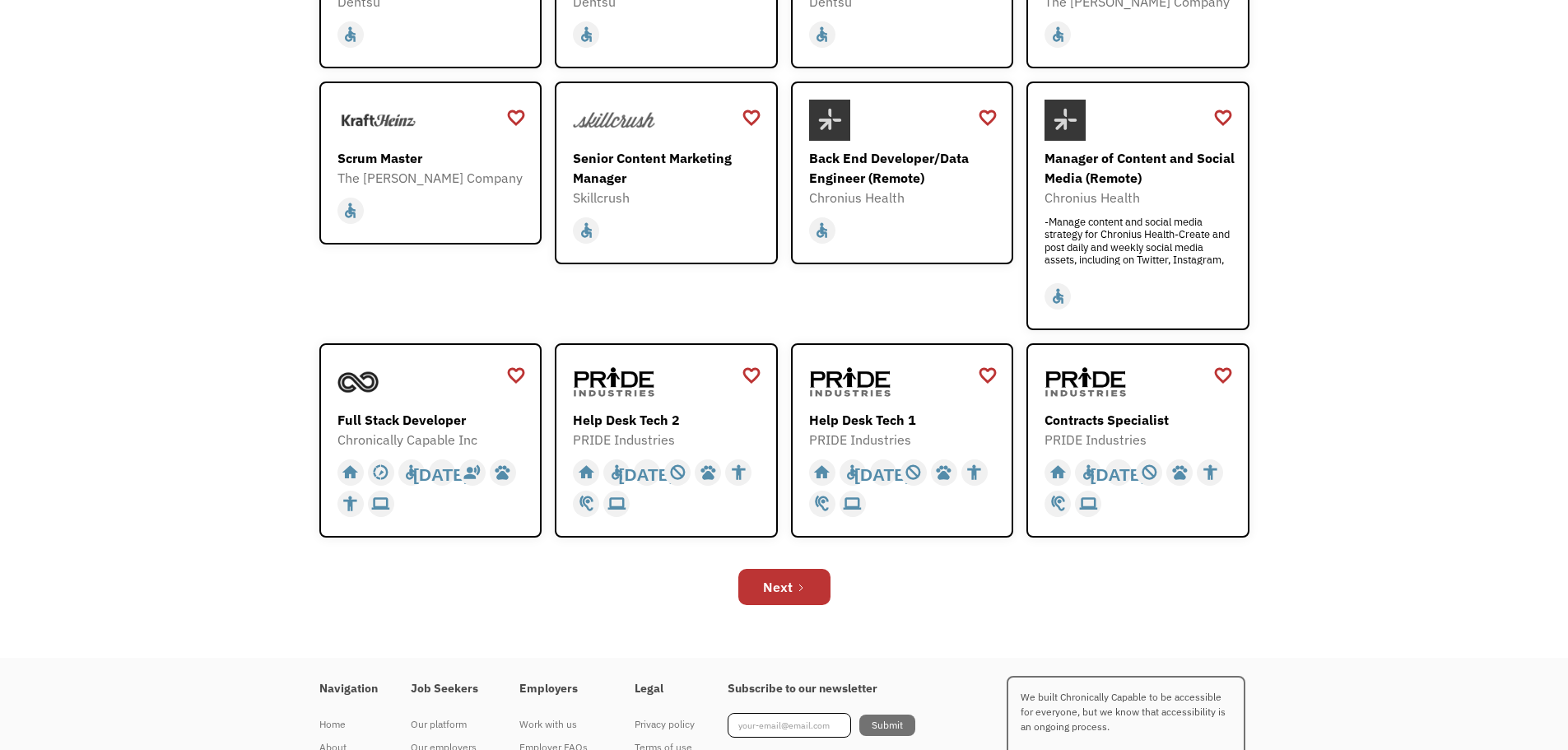
scroll to position [494, 0]
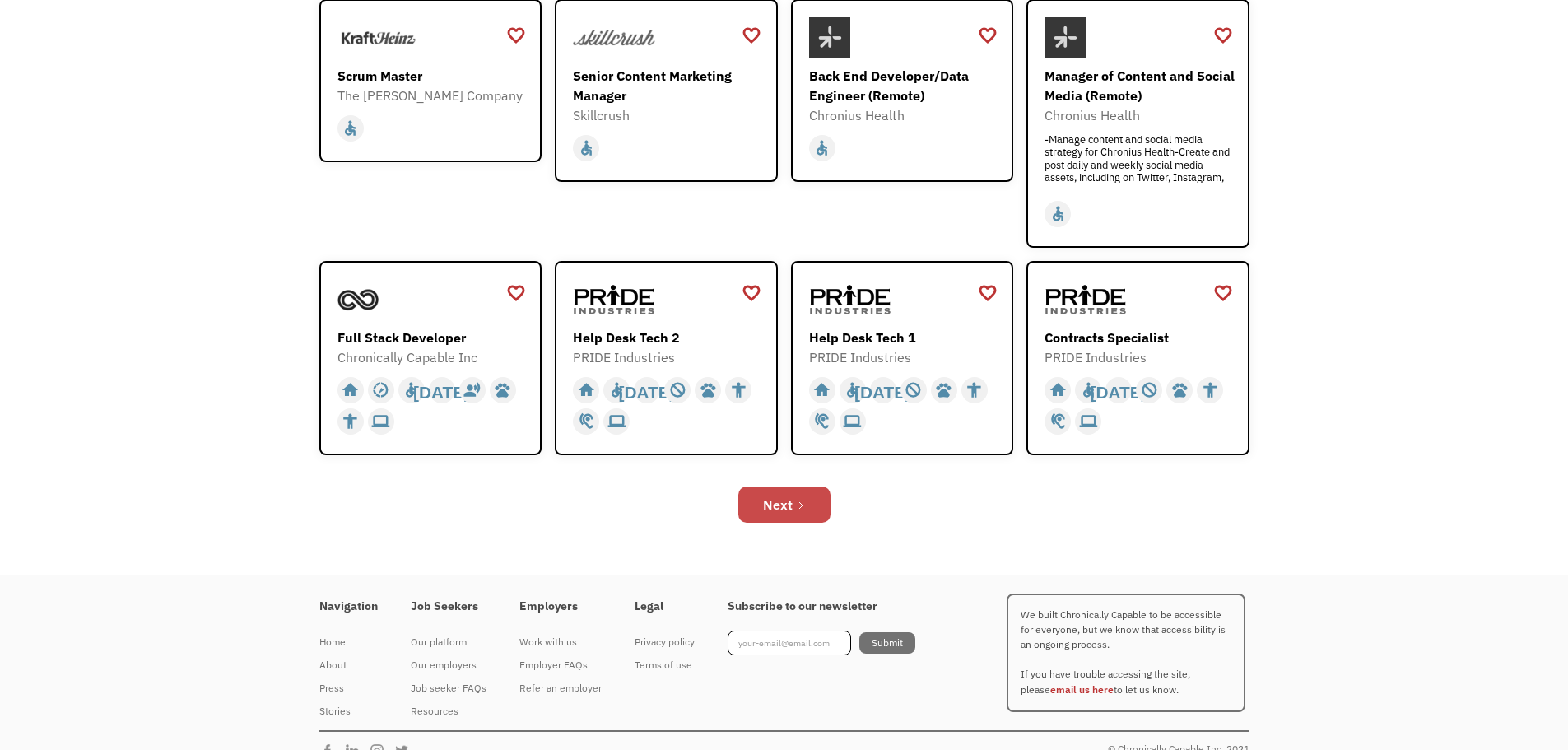
click at [775, 508] on div "Next" at bounding box center [778, 504] width 30 height 20
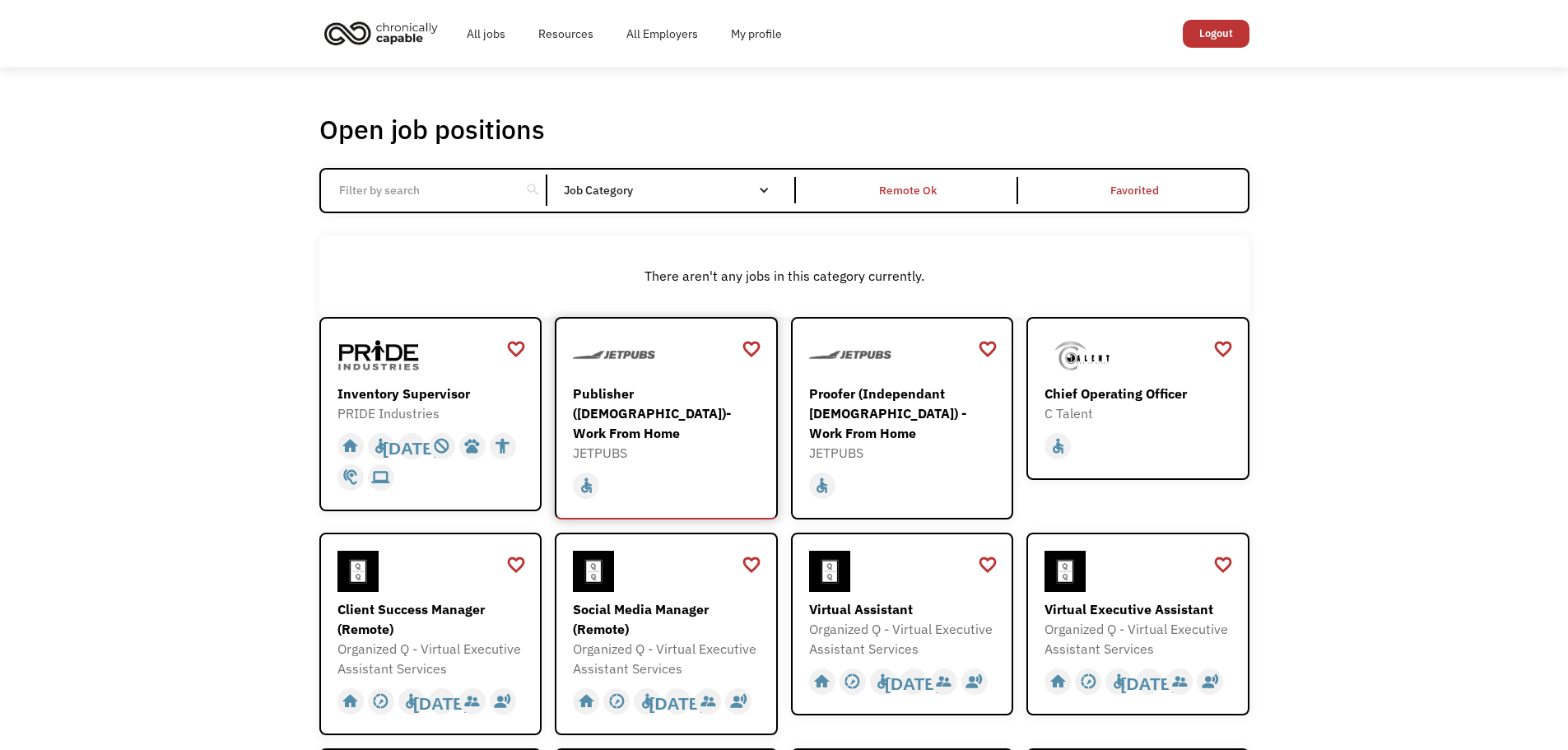
click at [702, 413] on div "Publisher ([DEMOGRAPHIC_DATA])- Work From Home" at bounding box center [668, 413] width 191 height 59
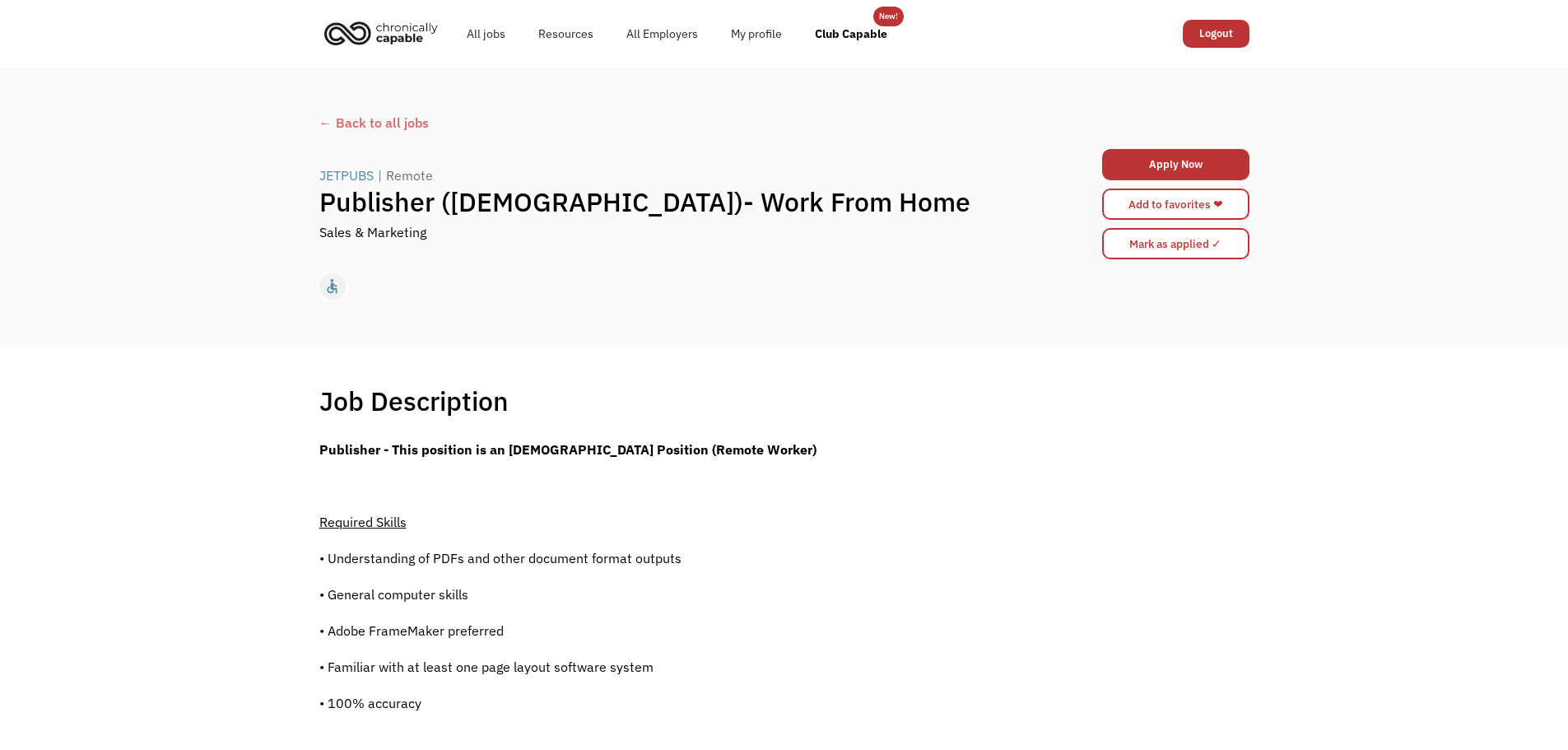
click at [352, 124] on div "← Back to all jobs" at bounding box center [784, 123] width 930 height 20
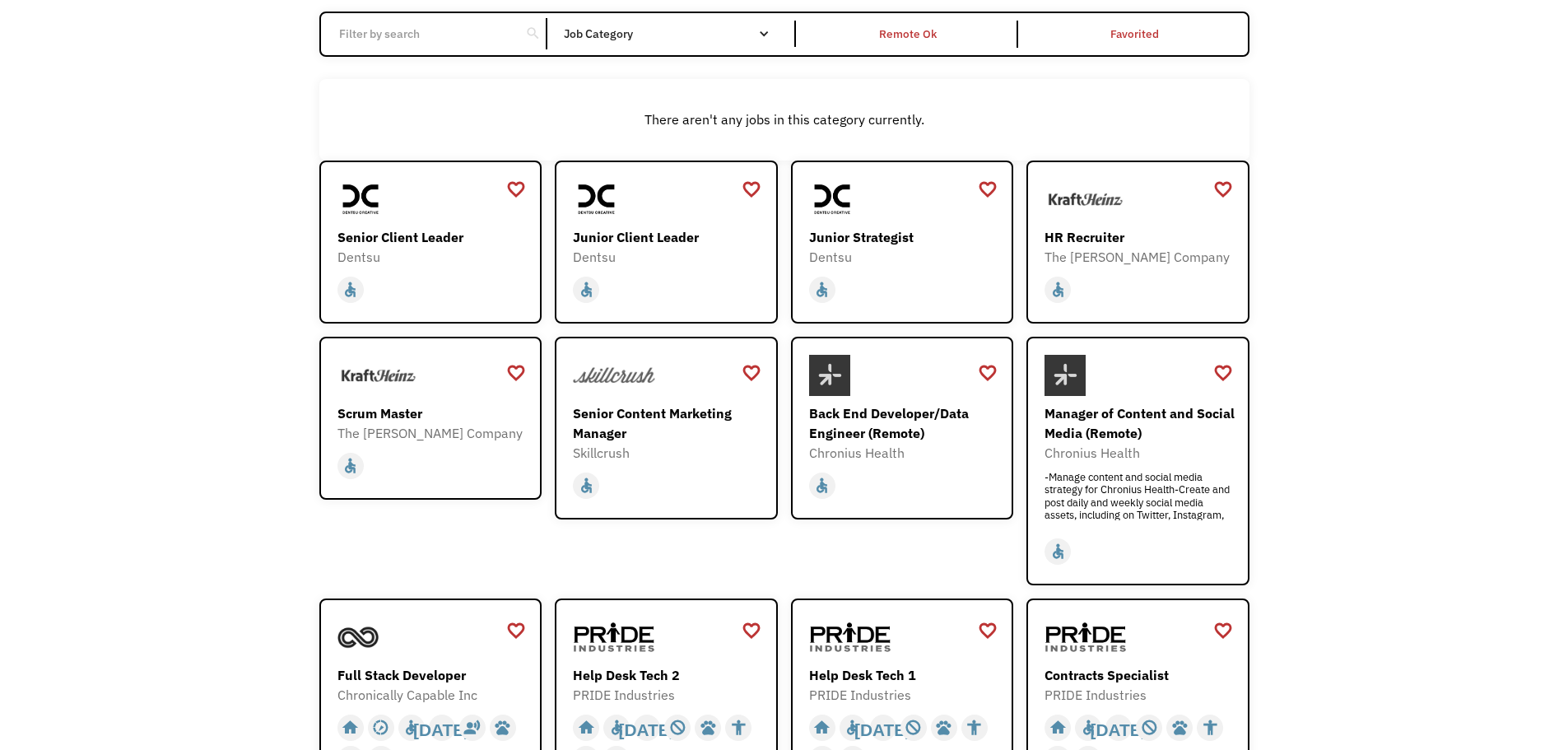
scroll to position [83, 0]
